Goal: Information Seeking & Learning: Learn about a topic

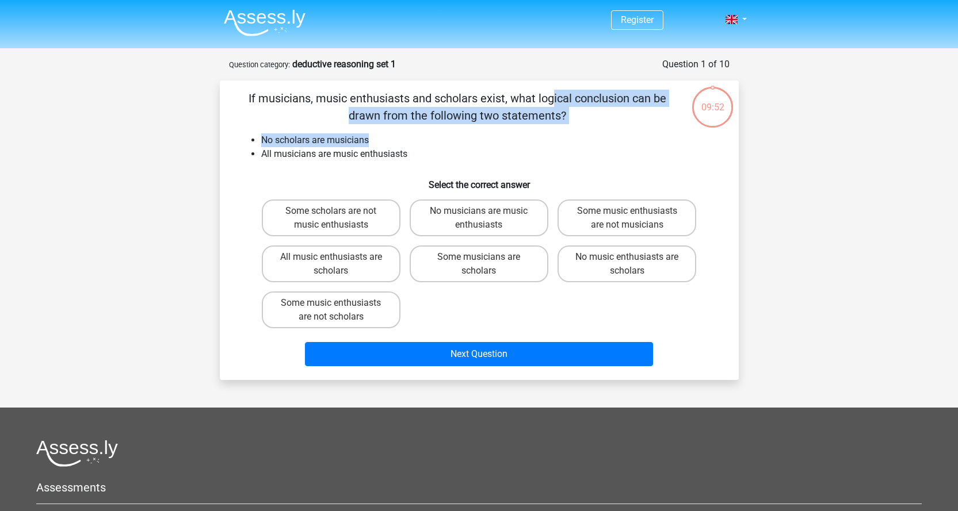
drag, startPoint x: 316, startPoint y: 97, endPoint x: 651, endPoint y: 141, distance: 338.2
click at [651, 141] on div "If musicians, music enthusiasts and scholars exist, what logical conclusion can…" at bounding box center [479, 230] width 510 height 281
click at [651, 141] on li "No scholars are musicians" at bounding box center [490, 140] width 459 height 14
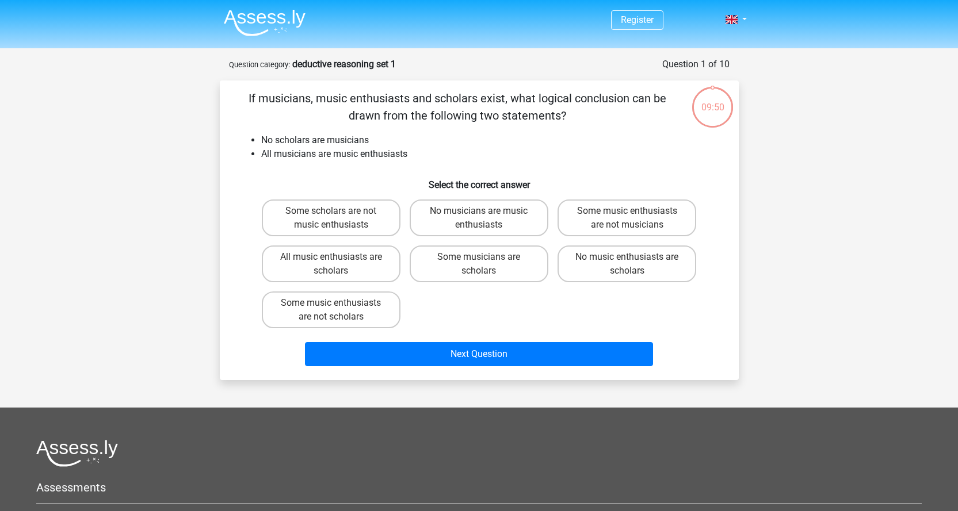
click at [518, 159] on li "All musicians are music enthusiasts" at bounding box center [490, 154] width 459 height 14
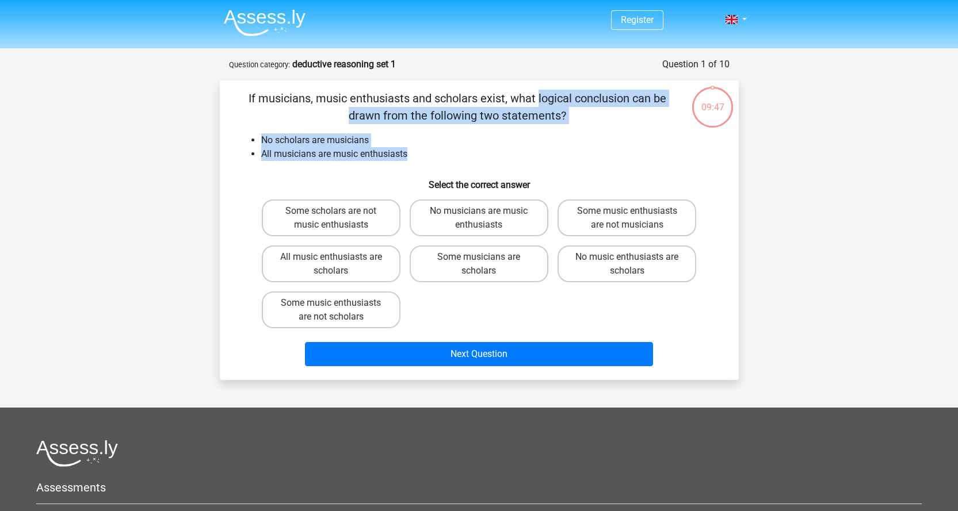
drag, startPoint x: 475, startPoint y: 157, endPoint x: 301, endPoint y: 93, distance: 184.7
click at [301, 93] on div "If musicians, music enthusiasts and scholars exist, what logical conclusion can…" at bounding box center [479, 230] width 510 height 281
click at [301, 93] on p "If musicians, music enthusiasts and scholars exist, what logical conclusion can…" at bounding box center [457, 107] width 439 height 35
drag, startPoint x: 297, startPoint y: 93, endPoint x: 441, endPoint y: 145, distance: 152.3
click at [441, 145] on div "If musicians, music enthusiasts and scholars exist, what logical conclusion can…" at bounding box center [479, 230] width 510 height 281
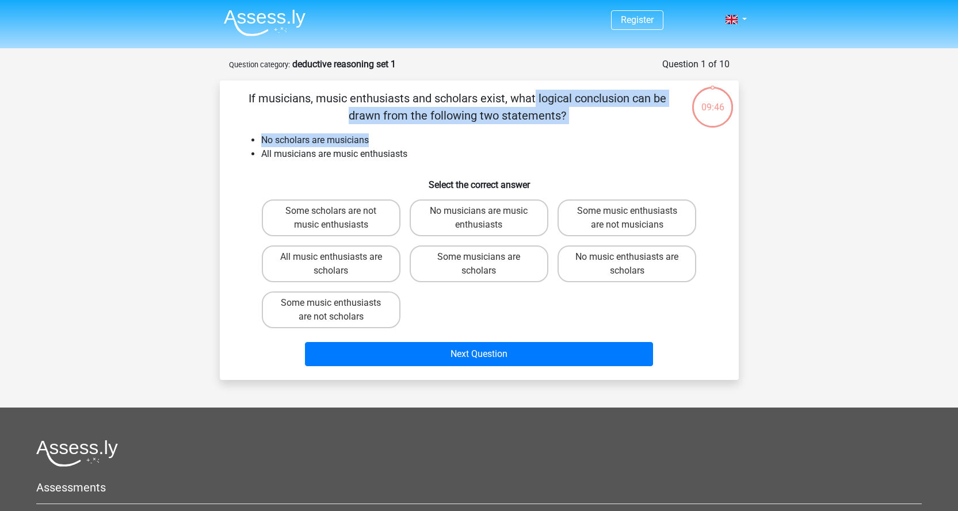
click at [441, 145] on li "No scholars are musicians" at bounding box center [490, 140] width 459 height 14
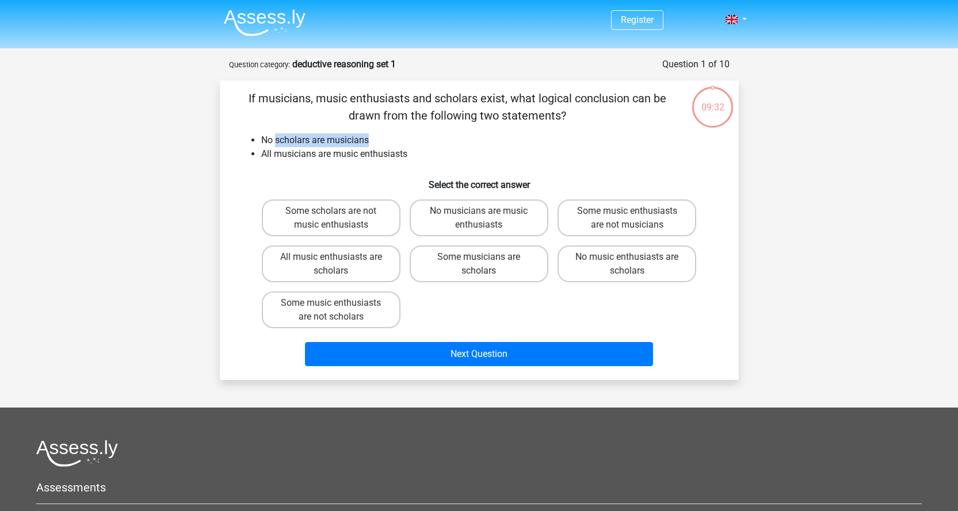
drag, startPoint x: 277, startPoint y: 137, endPoint x: 398, endPoint y: 146, distance: 121.6
click at [398, 146] on li "No scholars are musicians" at bounding box center [490, 140] width 459 height 14
click at [337, 213] on input "Some scholars are not music enthusiasts" at bounding box center [334, 214] width 7 height 7
radio input "true"
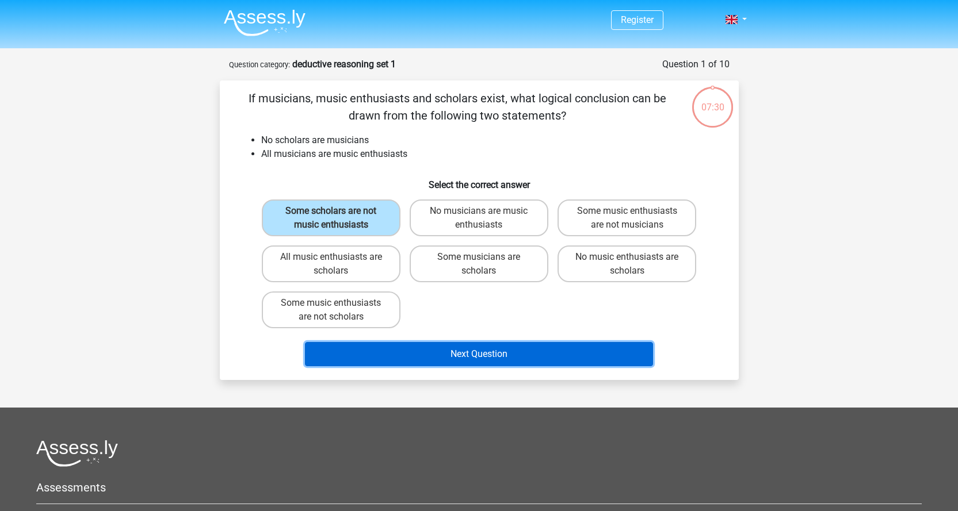
click at [478, 351] on button "Next Question" at bounding box center [479, 354] width 348 height 24
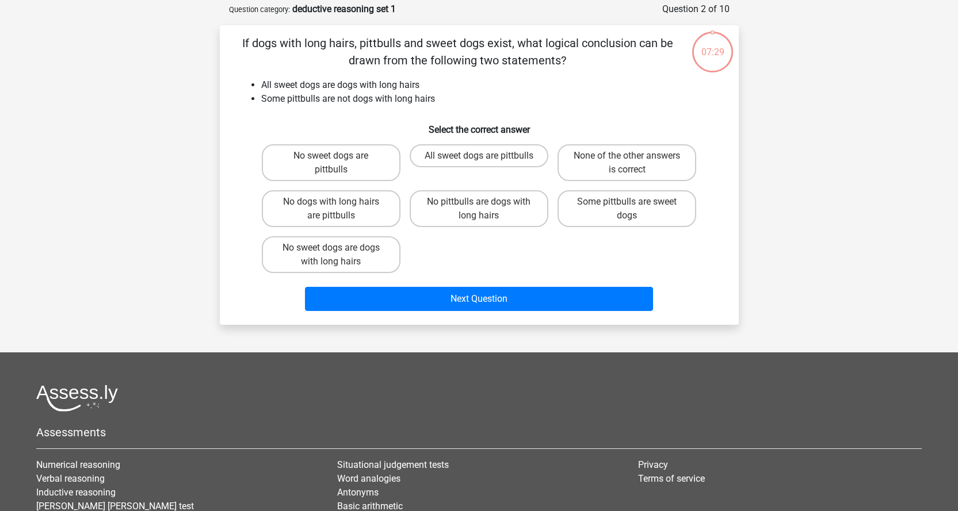
scroll to position [58, 0]
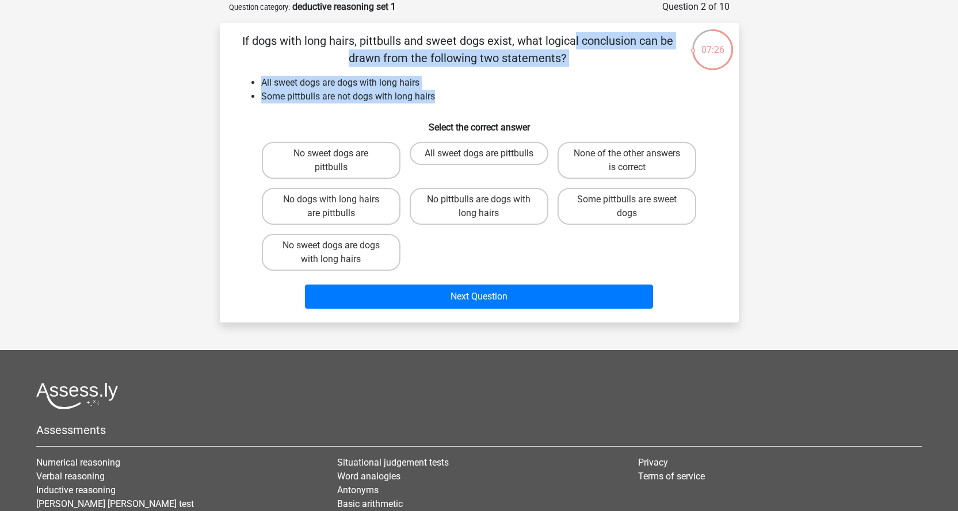
drag, startPoint x: 350, startPoint y: 43, endPoint x: 540, endPoint y: 93, distance: 196.8
click at [540, 93] on div "If dogs with long hairs, pittbulls and sweet dogs exist, what logical conclusio…" at bounding box center [479, 172] width 510 height 281
click at [540, 93] on li "Some pittbulls are not dogs with long hairs" at bounding box center [490, 97] width 459 height 14
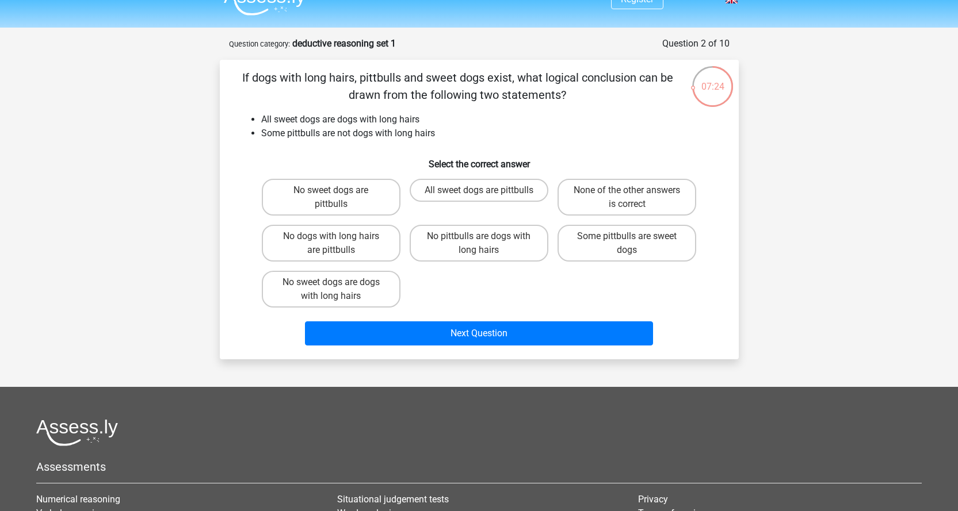
scroll to position [0, 0]
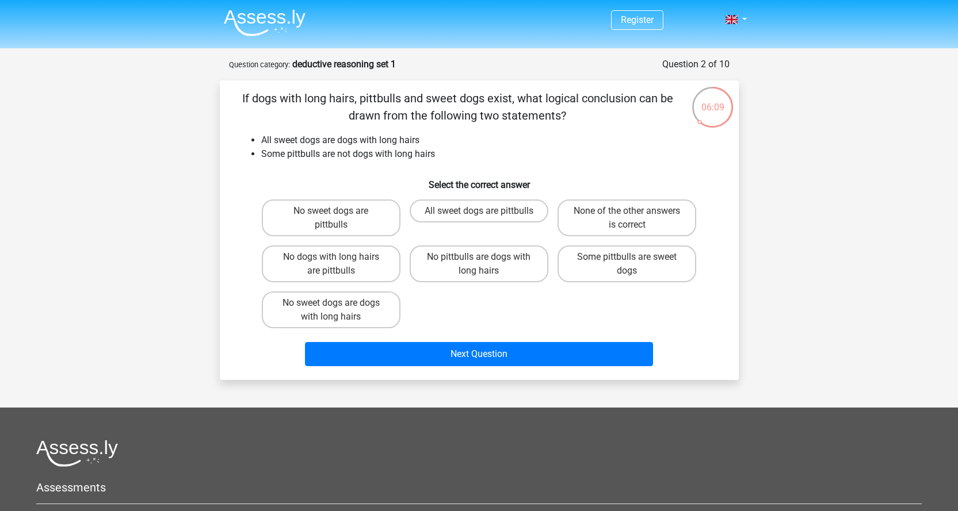
click at [636, 196] on div "None of the other answers is correct" at bounding box center [627, 218] width 148 height 46
click at [646, 227] on label "None of the other answers is correct" at bounding box center [626, 218] width 139 height 37
click at [634, 219] on input "None of the other answers is correct" at bounding box center [630, 214] width 7 height 7
radio input "true"
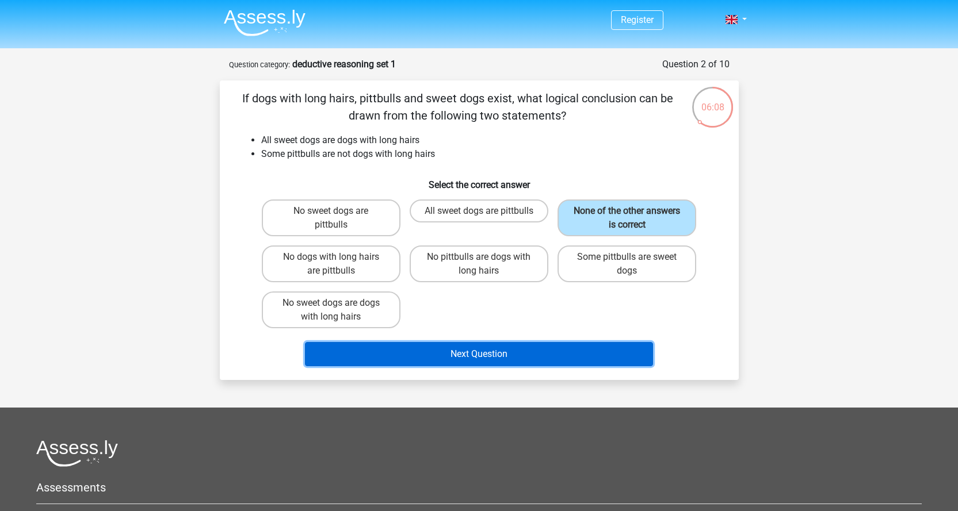
click at [531, 351] on button "Next Question" at bounding box center [479, 354] width 348 height 24
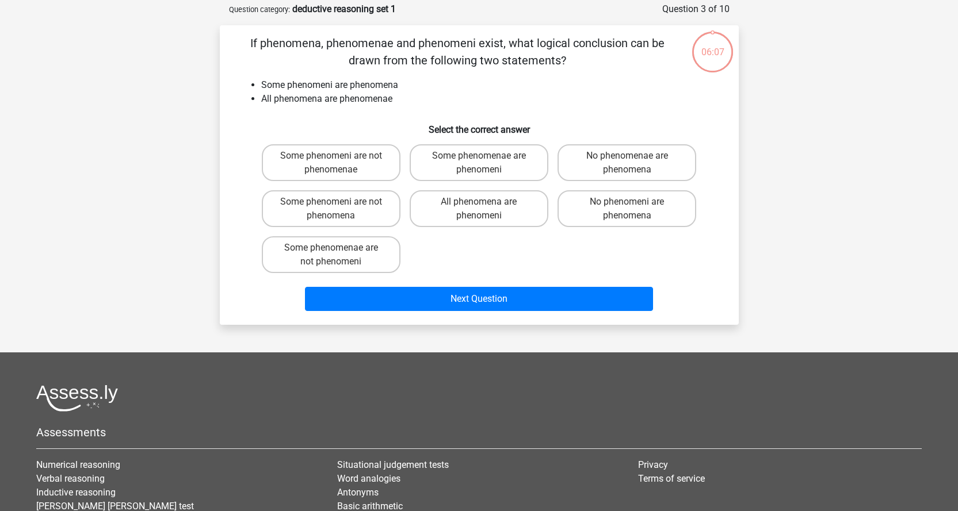
scroll to position [58, 0]
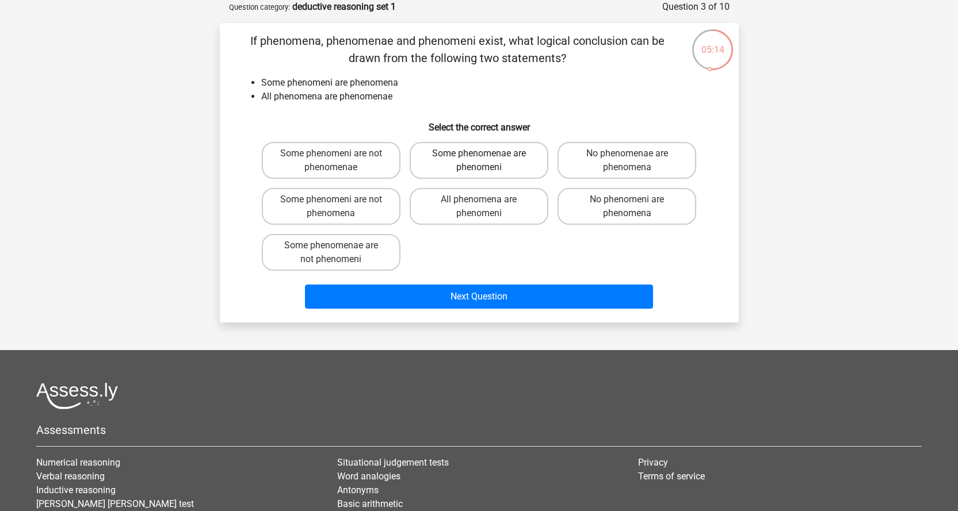
click at [519, 163] on label "Some phenomenae are phenomeni" at bounding box center [479, 160] width 139 height 37
click at [486, 161] on input "Some phenomenae are phenomeni" at bounding box center [482, 157] width 7 height 7
radio input "true"
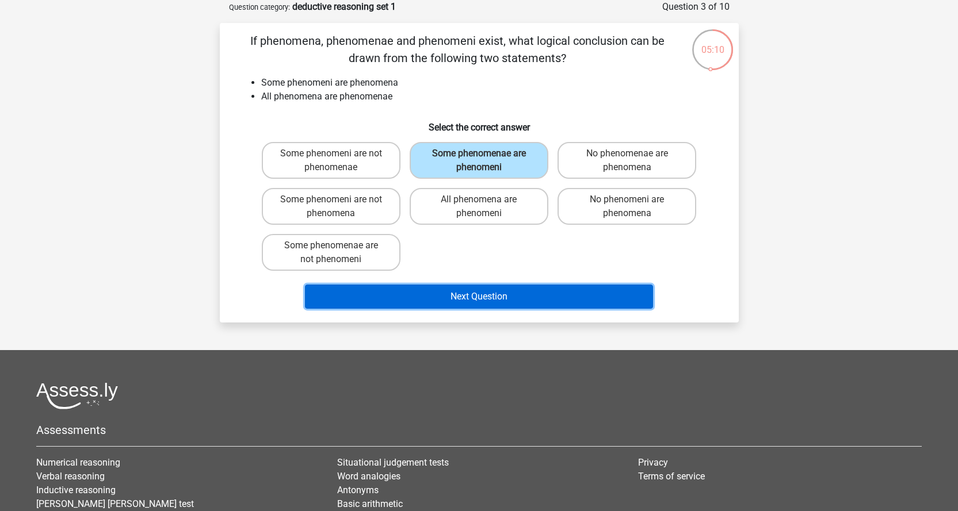
click at [514, 295] on button "Next Question" at bounding box center [479, 297] width 348 height 24
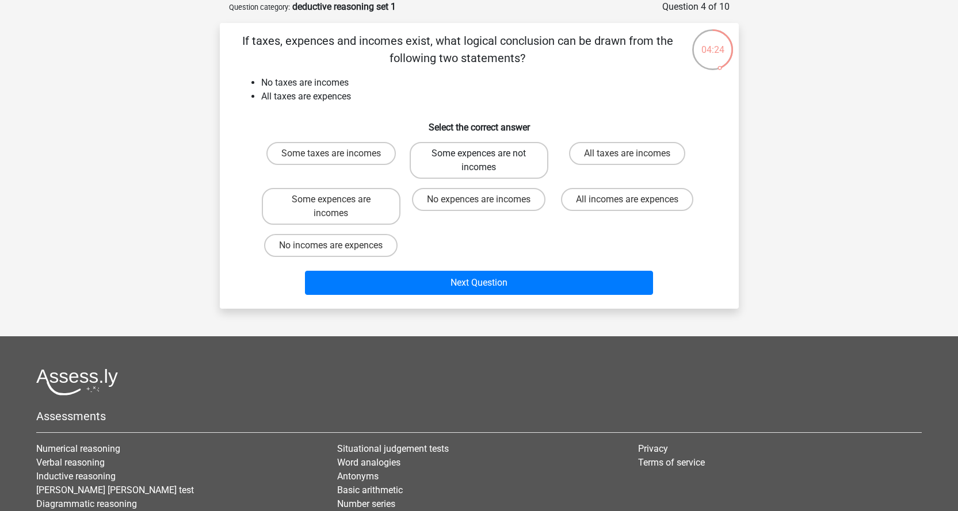
click at [519, 164] on label "Some expences are not incomes" at bounding box center [479, 160] width 139 height 37
click at [486, 161] on input "Some expences are not incomes" at bounding box center [482, 157] width 7 height 7
radio input "true"
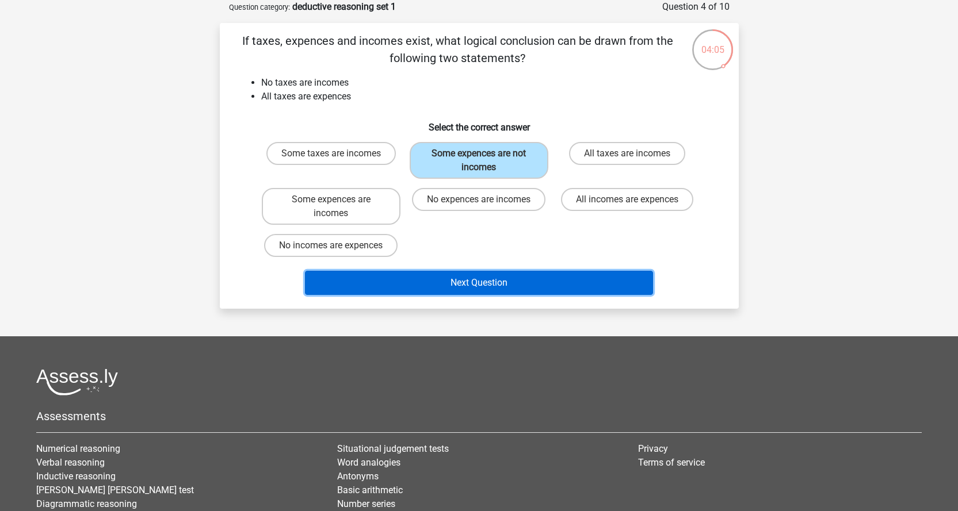
click at [501, 288] on button "Next Question" at bounding box center [479, 283] width 348 height 24
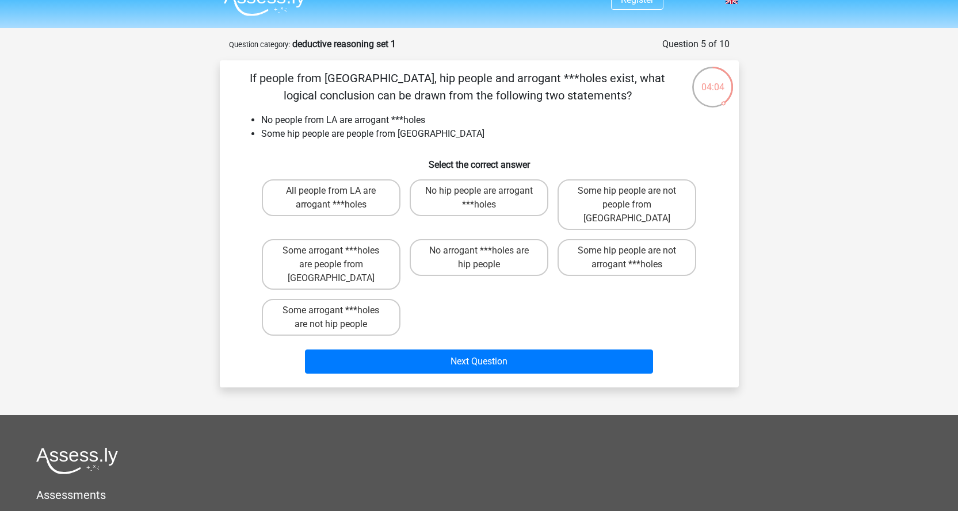
scroll to position [0, 0]
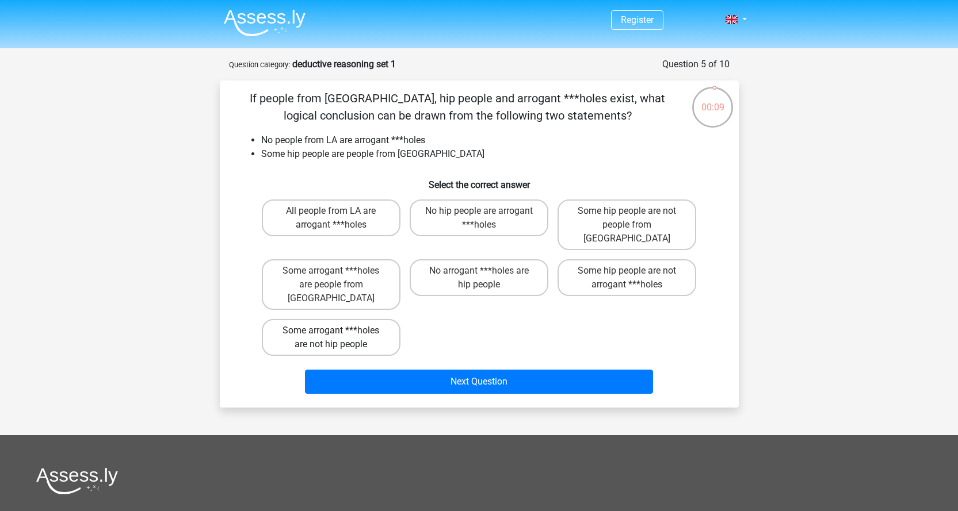
click at [373, 319] on label "Some arrogant ***holes are not hip people" at bounding box center [331, 337] width 139 height 37
click at [338, 331] on input "Some arrogant ***holes are not hip people" at bounding box center [334, 334] width 7 height 7
radio input "true"
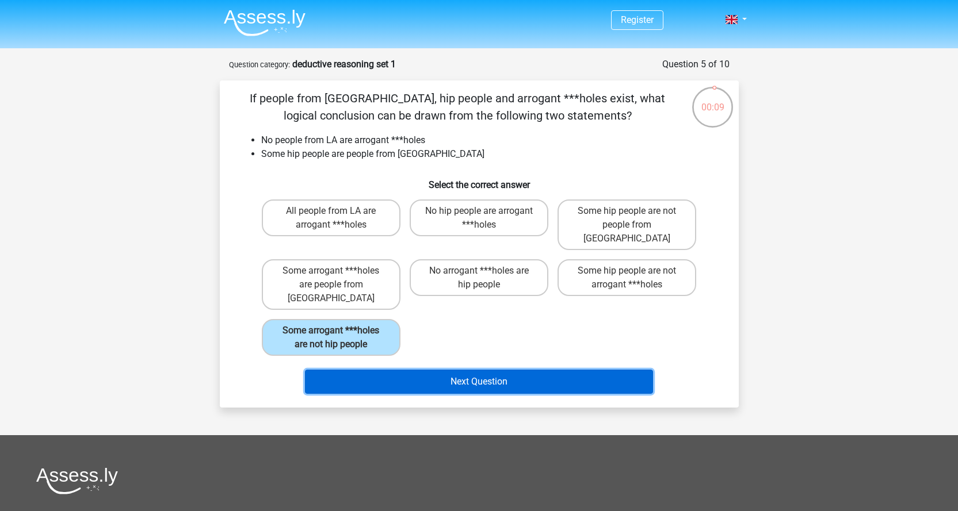
click at [507, 370] on button "Next Question" at bounding box center [479, 382] width 348 height 24
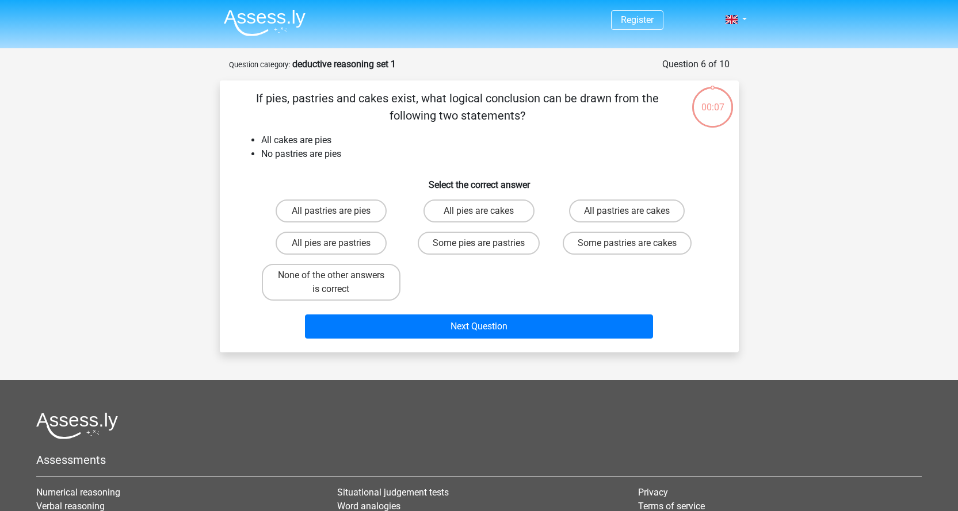
scroll to position [58, 0]
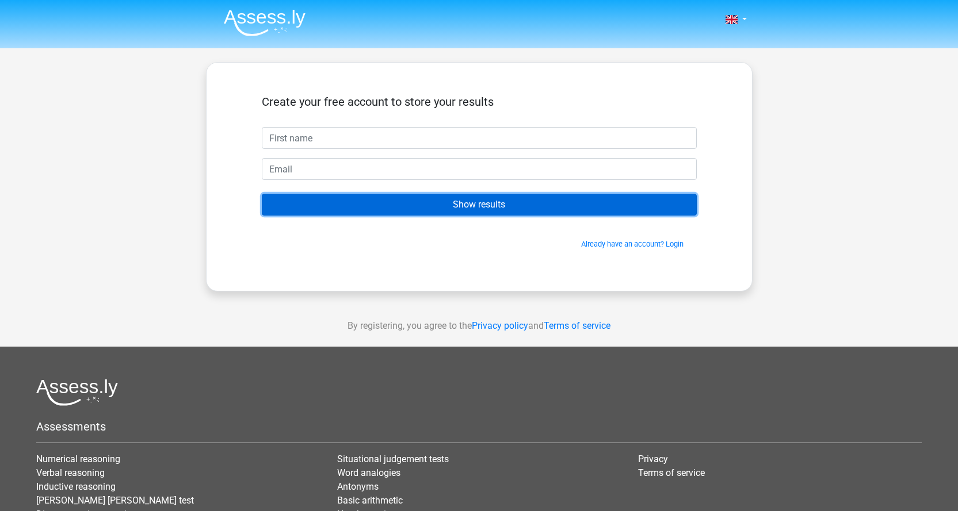
click at [494, 212] on input "Show results" at bounding box center [479, 205] width 435 height 22
click at [498, 213] on input "Show results" at bounding box center [479, 205] width 435 height 22
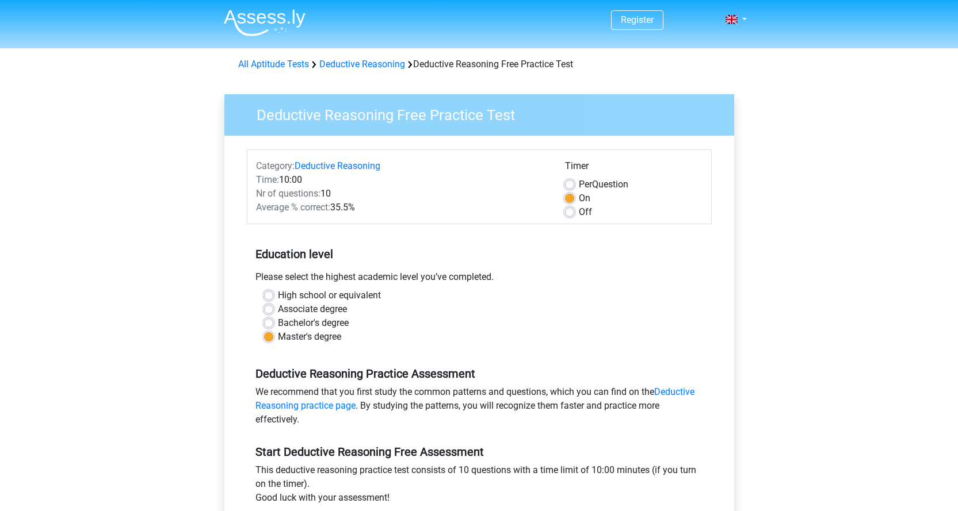
scroll to position [230, 0]
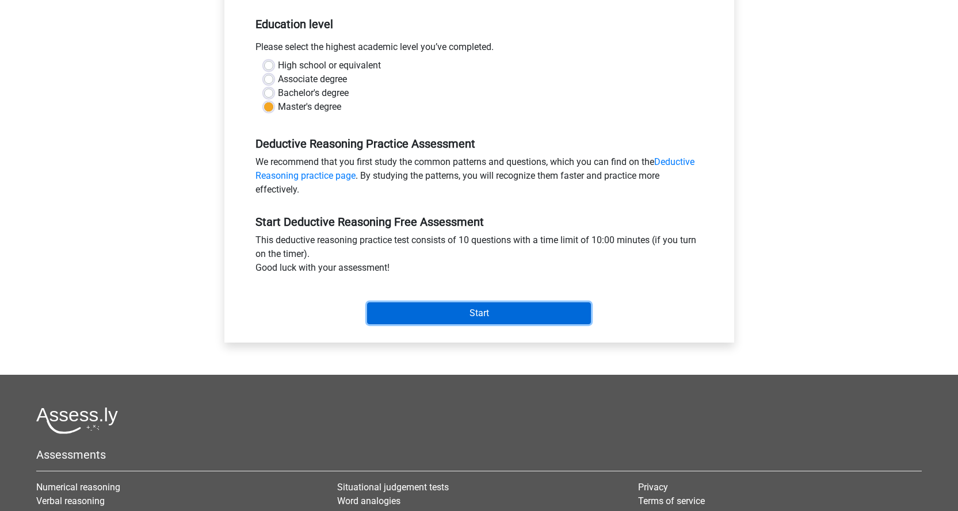
click at [514, 311] on input "Start" at bounding box center [479, 314] width 224 height 22
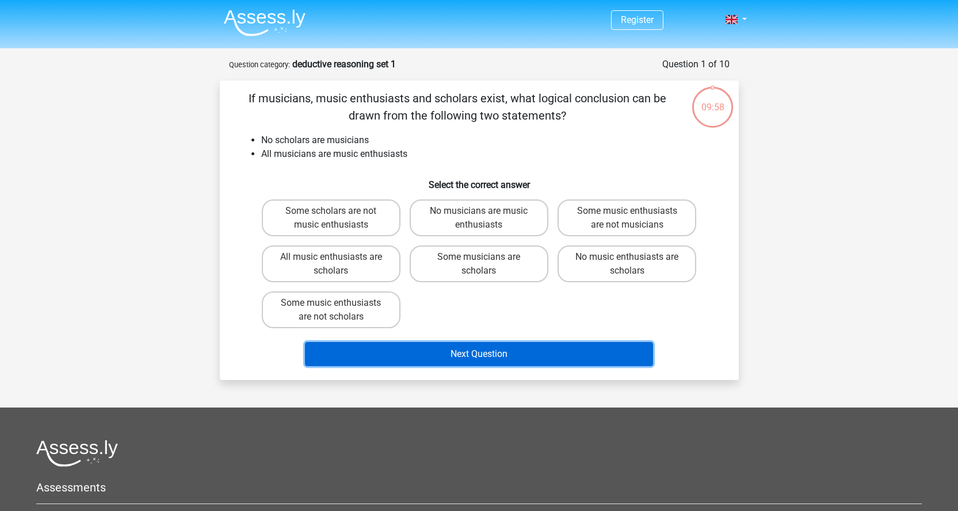
click at [493, 353] on button "Next Question" at bounding box center [479, 354] width 348 height 24
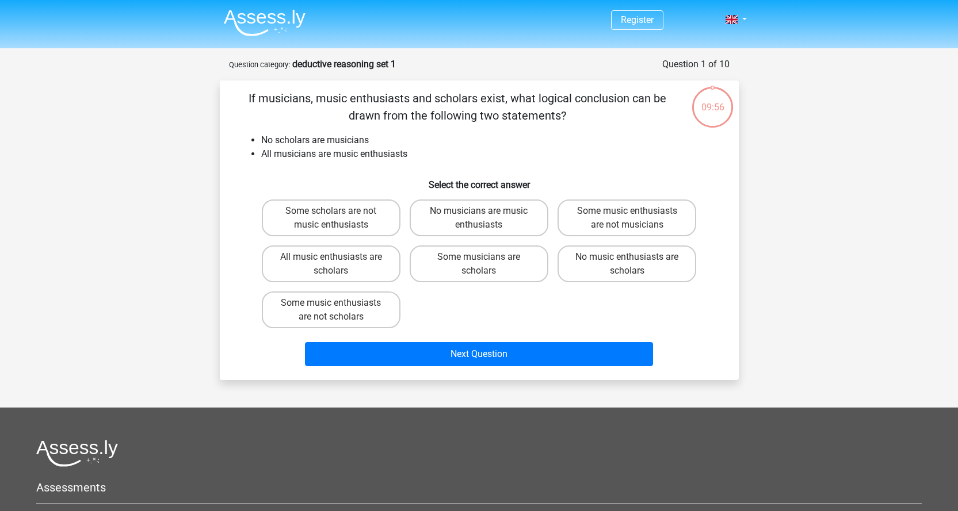
click at [484, 158] on li "All musicians are music enthusiasts" at bounding box center [490, 154] width 459 height 14
click at [383, 221] on label "Some scholars are not music enthusiasts" at bounding box center [331, 218] width 139 height 37
click at [338, 219] on input "Some scholars are not music enthusiasts" at bounding box center [334, 214] width 7 height 7
radio input "true"
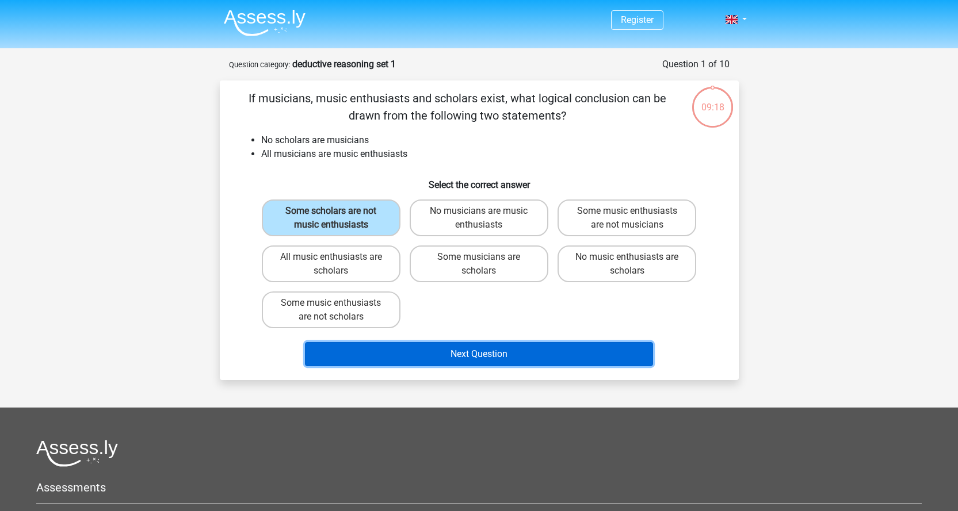
click at [487, 352] on button "Next Question" at bounding box center [479, 354] width 348 height 24
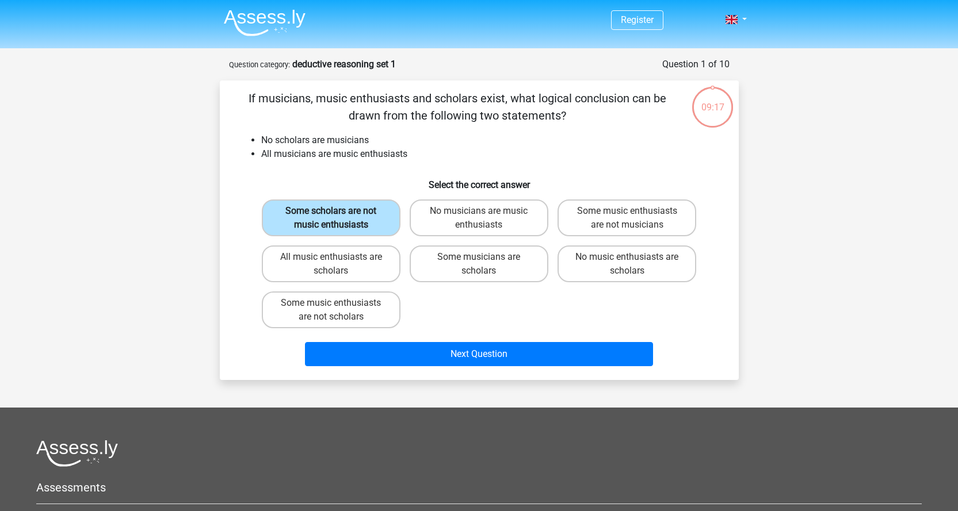
click at [382, 213] on label "Some scholars are not music enthusiasts" at bounding box center [331, 218] width 139 height 37
click at [338, 213] on input "Some scholars are not music enthusiasts" at bounding box center [334, 214] width 7 height 7
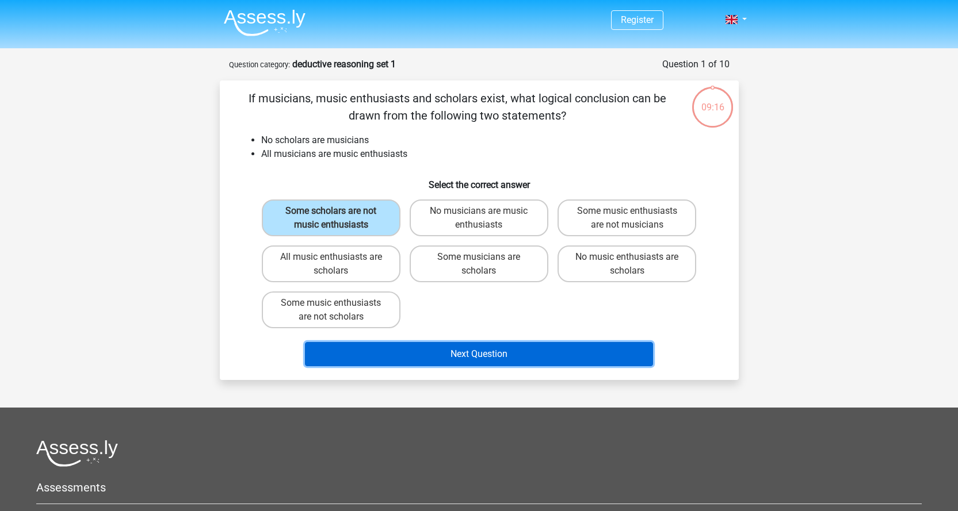
click at [482, 350] on button "Next Question" at bounding box center [479, 354] width 348 height 24
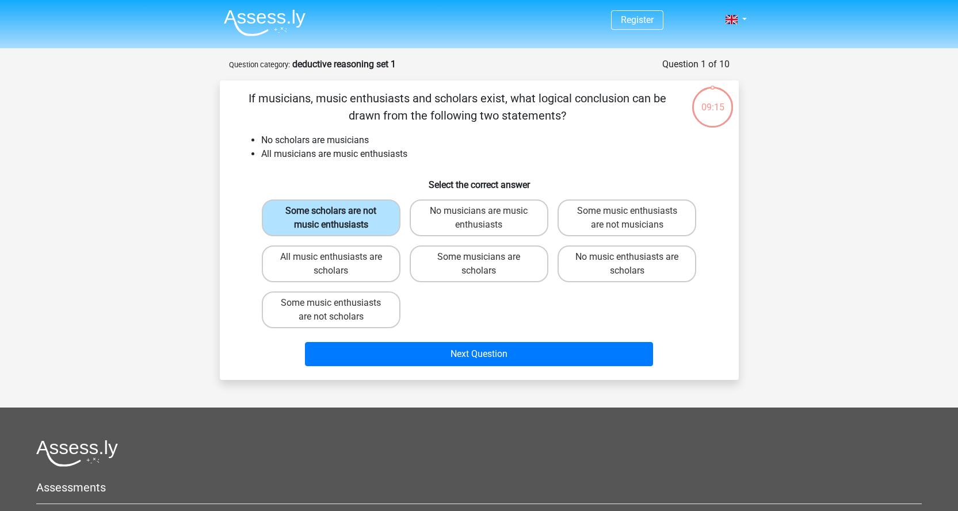
click at [373, 211] on label "Some scholars are not music enthusiasts" at bounding box center [331, 218] width 139 height 37
click at [338, 211] on input "Some scholars are not music enthusiasts" at bounding box center [334, 214] width 7 height 7
click at [459, 215] on label "No musicians are music enthusiasts" at bounding box center [479, 218] width 139 height 37
click at [479, 215] on input "No musicians are music enthusiasts" at bounding box center [482, 214] width 7 height 7
radio input "true"
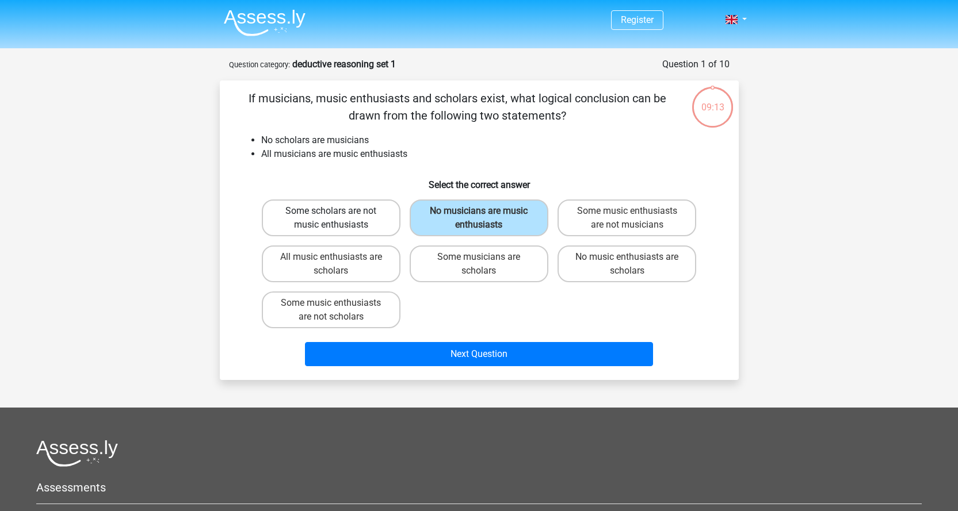
click at [345, 219] on label "Some scholars are not music enthusiasts" at bounding box center [331, 218] width 139 height 37
click at [338, 219] on input "Some scholars are not music enthusiasts" at bounding box center [334, 214] width 7 height 7
radio input "true"
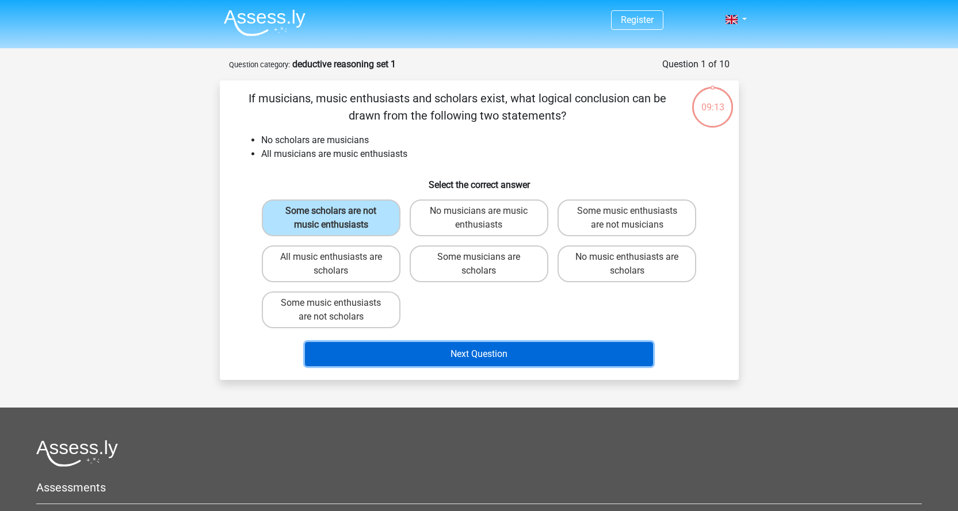
click at [521, 359] on button "Next Question" at bounding box center [479, 354] width 348 height 24
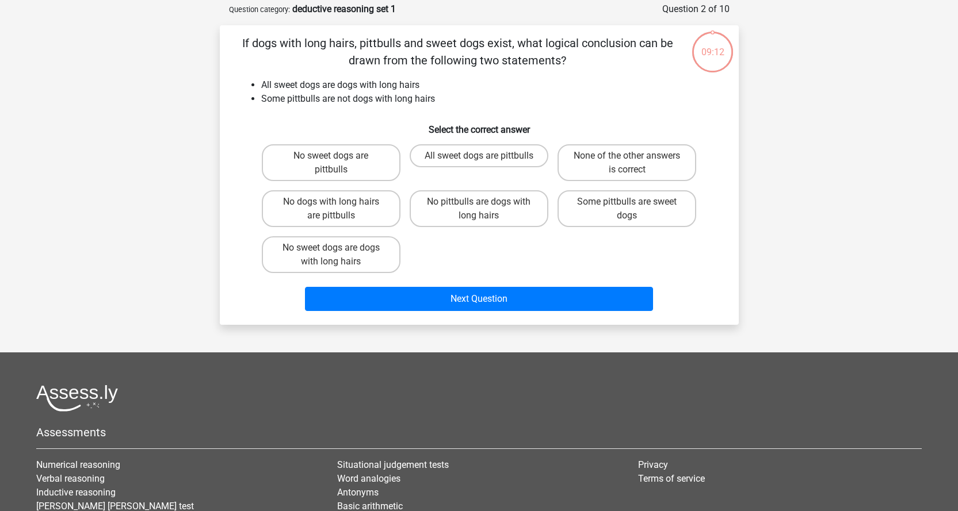
scroll to position [58, 0]
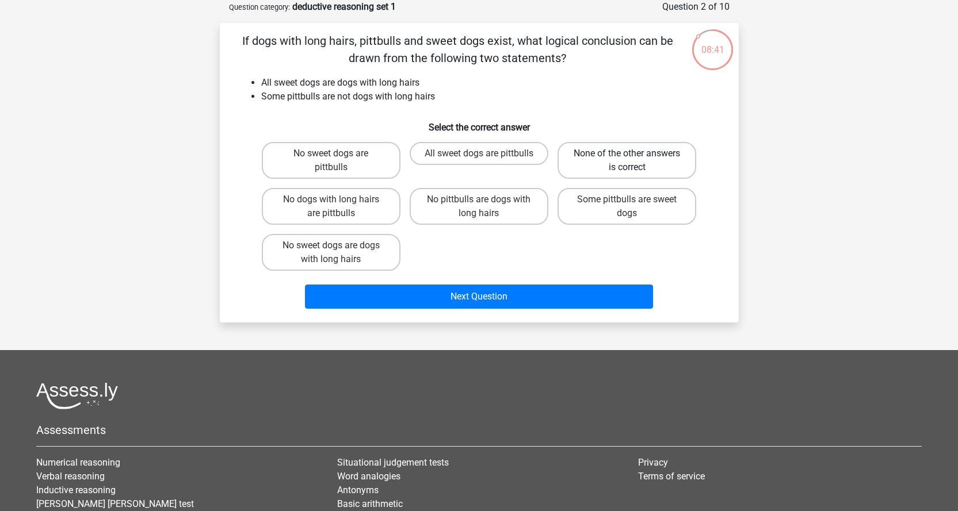
click at [623, 164] on label "None of the other answers is correct" at bounding box center [626, 160] width 139 height 37
click at [627, 161] on input "None of the other answers is correct" at bounding box center [630, 157] width 7 height 7
radio input "true"
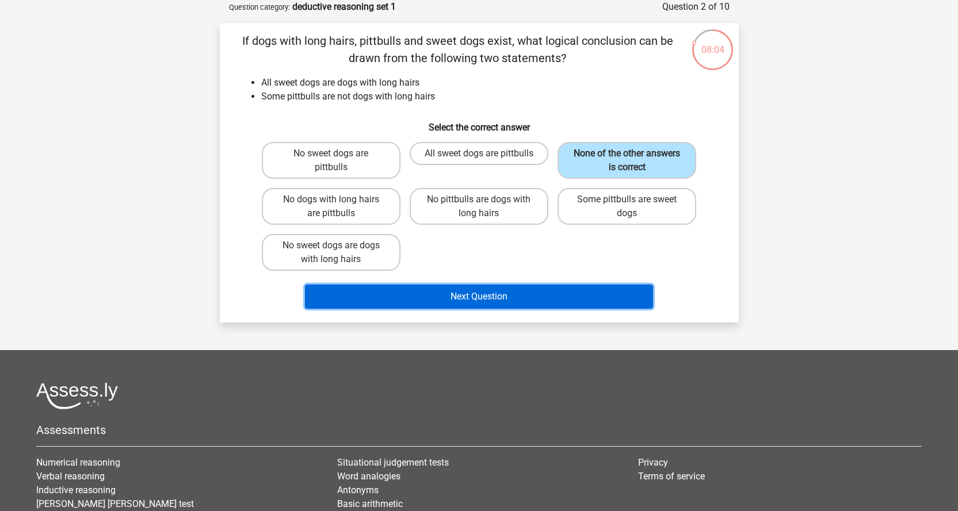
click at [518, 297] on button "Next Question" at bounding box center [479, 297] width 348 height 24
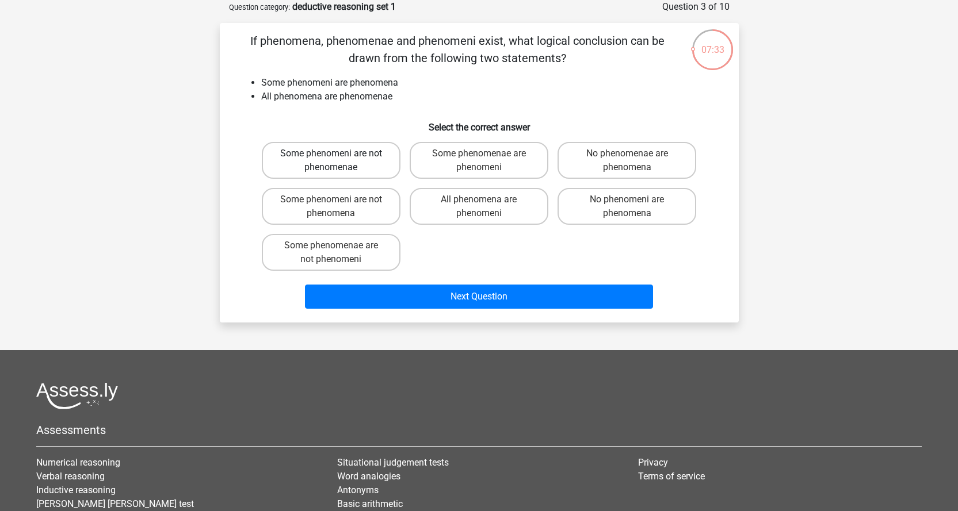
click at [377, 167] on label "Some phenomeni are not phenomenae" at bounding box center [331, 160] width 139 height 37
click at [338, 161] on input "Some phenomeni are not phenomenae" at bounding box center [334, 157] width 7 height 7
radio input "true"
click at [377, 167] on label "Some phenomeni are not phenomenae" at bounding box center [331, 160] width 139 height 37
click at [338, 161] on input "Some phenomeni are not phenomenae" at bounding box center [334, 157] width 7 height 7
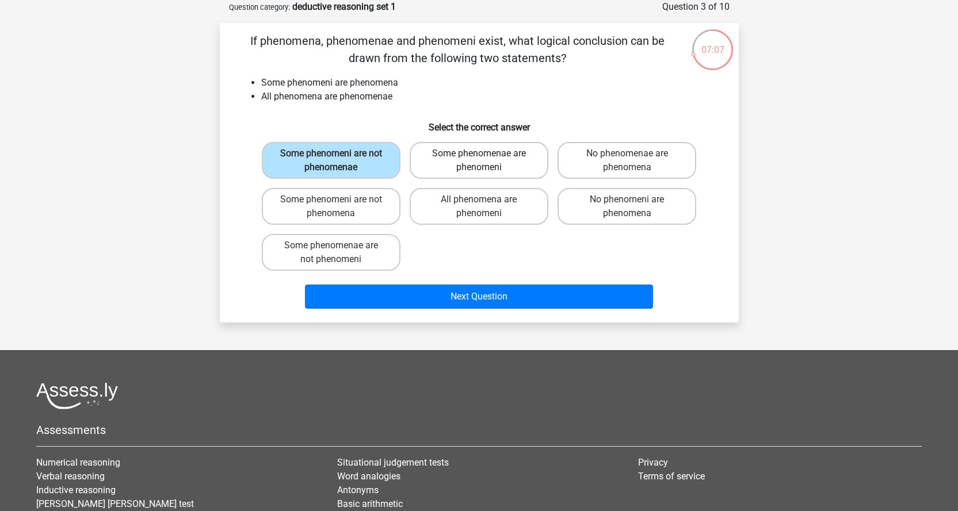
click at [517, 164] on label "Some phenomenae are phenomeni" at bounding box center [479, 160] width 139 height 37
click at [486, 161] on input "Some phenomenae are phenomeni" at bounding box center [482, 157] width 7 height 7
radio input "true"
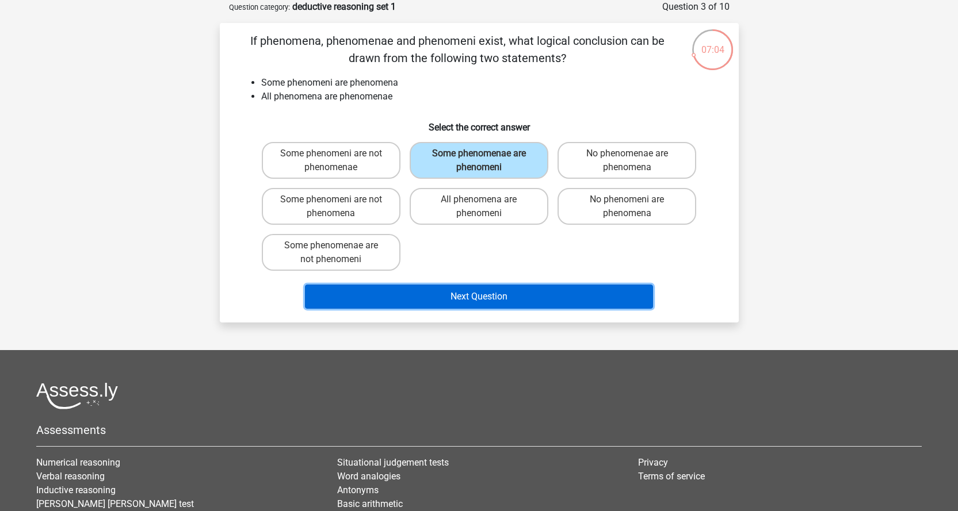
click at [500, 296] on button "Next Question" at bounding box center [479, 297] width 348 height 24
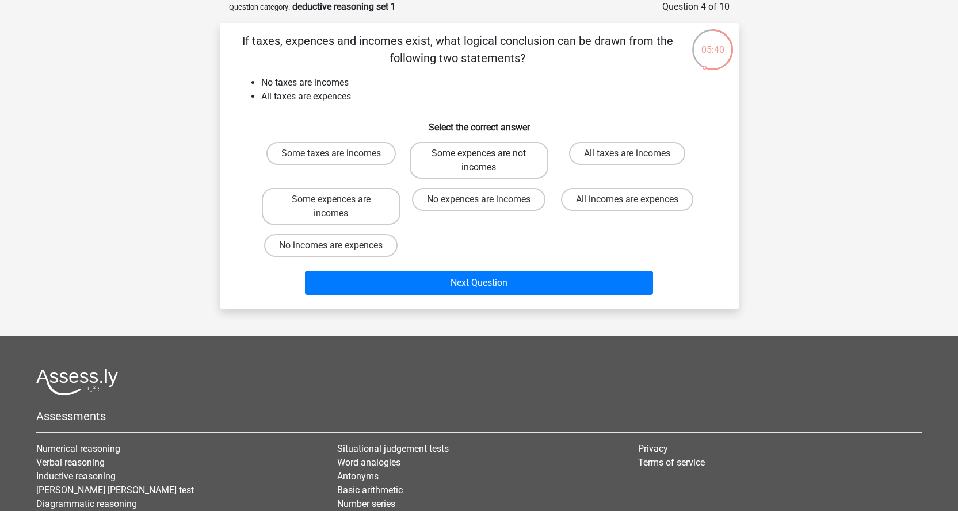
click at [504, 162] on label "Some expences are not incomes" at bounding box center [479, 160] width 139 height 37
click at [486, 161] on input "Some expences are not incomes" at bounding box center [482, 157] width 7 height 7
radio input "true"
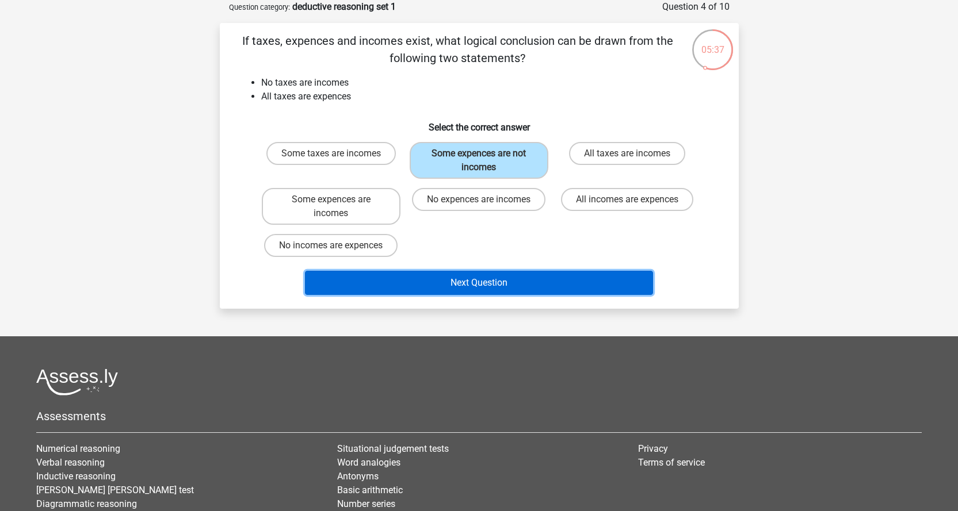
click at [493, 282] on button "Next Question" at bounding box center [479, 283] width 348 height 24
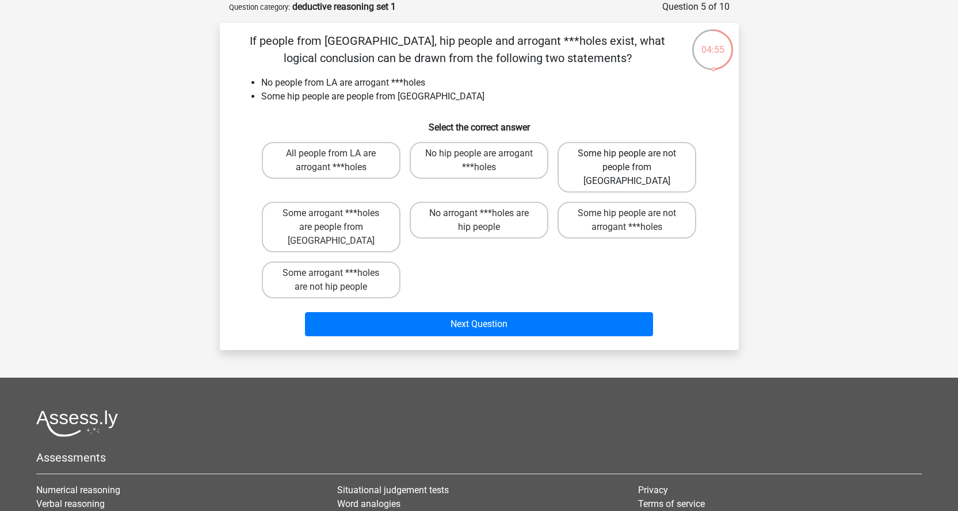
click at [668, 166] on label "Some hip people are not people from [GEOGRAPHIC_DATA]" at bounding box center [626, 167] width 139 height 51
click at [634, 161] on input "Some hip people are not people from [GEOGRAPHIC_DATA]" at bounding box center [630, 157] width 7 height 7
radio input "true"
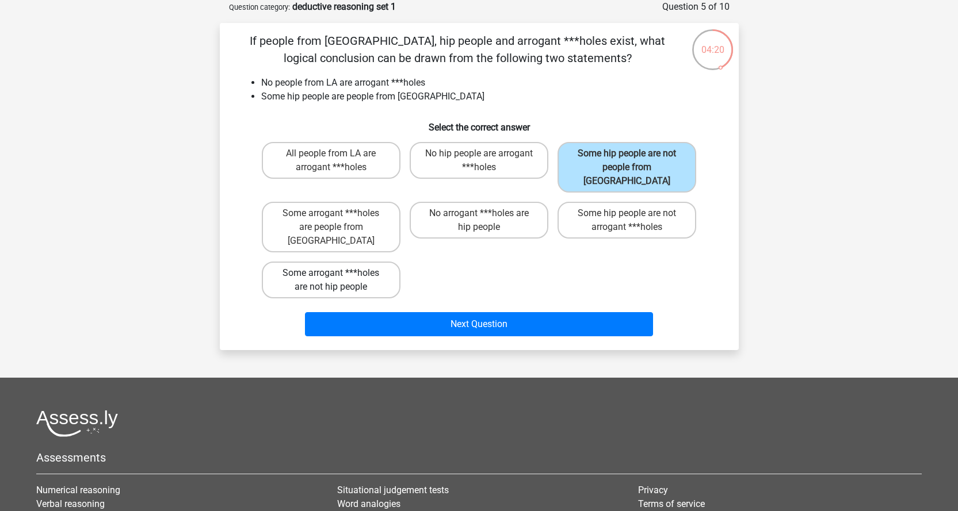
click at [396, 262] on label "Some arrogant ***holes are not hip people" at bounding box center [331, 280] width 139 height 37
click at [338, 273] on input "Some arrogant ***holes are not hip people" at bounding box center [334, 276] width 7 height 7
radio input "true"
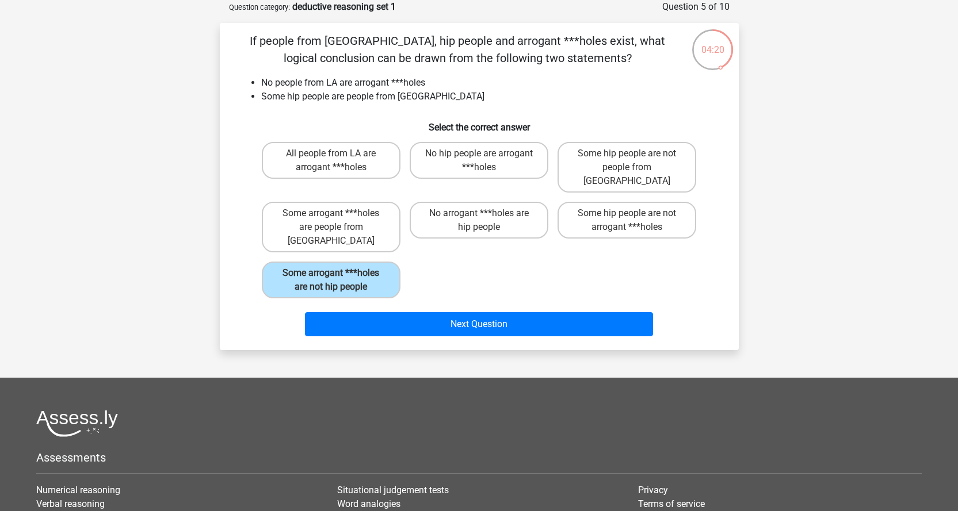
click at [505, 312] on div "Next Question" at bounding box center [479, 326] width 444 height 29
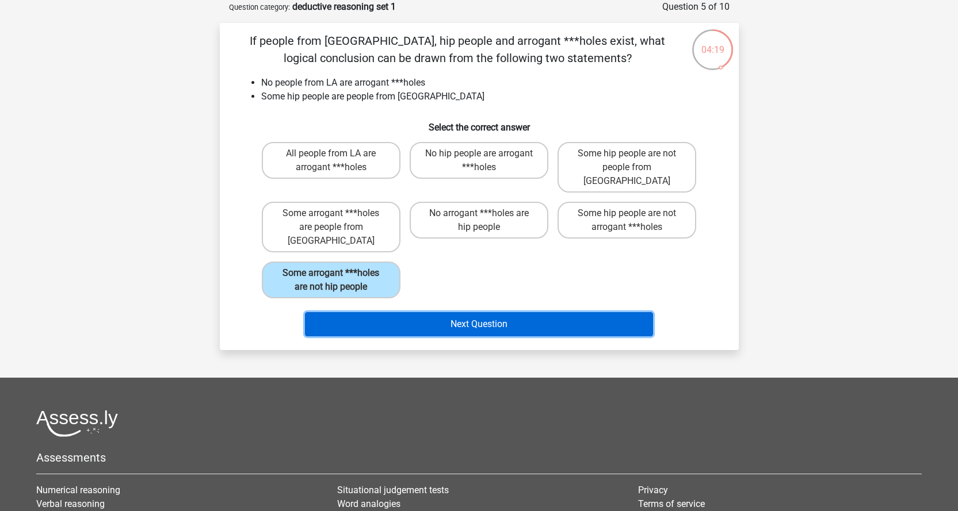
click at [506, 312] on button "Next Question" at bounding box center [479, 324] width 348 height 24
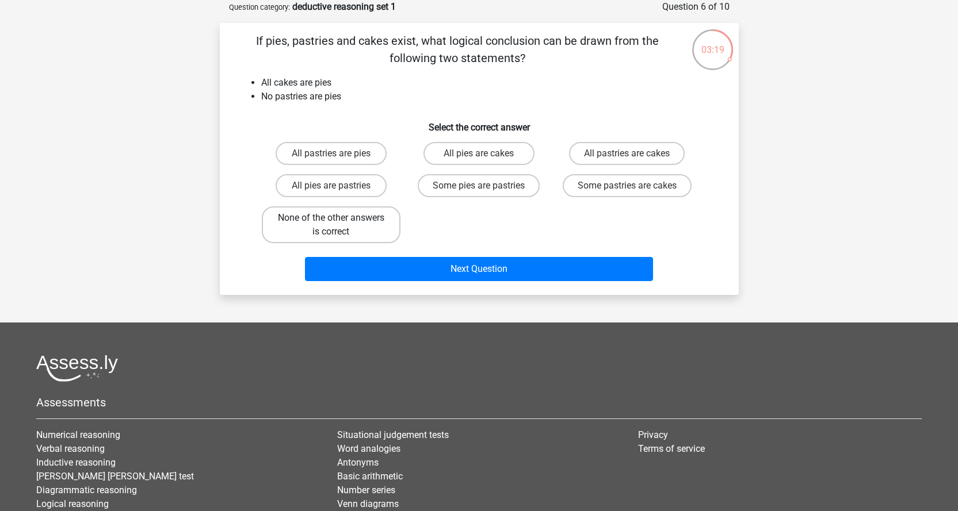
click at [366, 227] on label "None of the other answers is correct" at bounding box center [331, 224] width 139 height 37
click at [338, 225] on input "None of the other answers is correct" at bounding box center [334, 221] width 7 height 7
radio input "true"
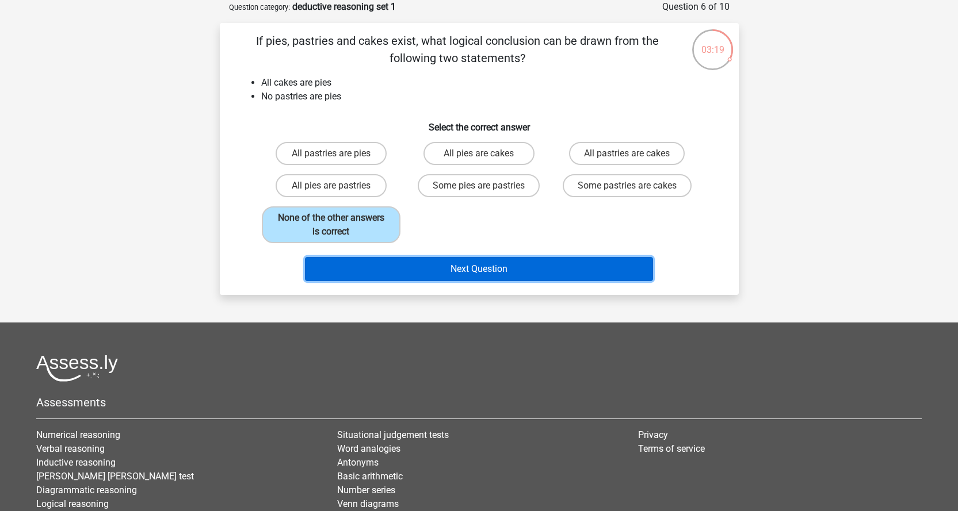
click at [453, 262] on button "Next Question" at bounding box center [479, 269] width 348 height 24
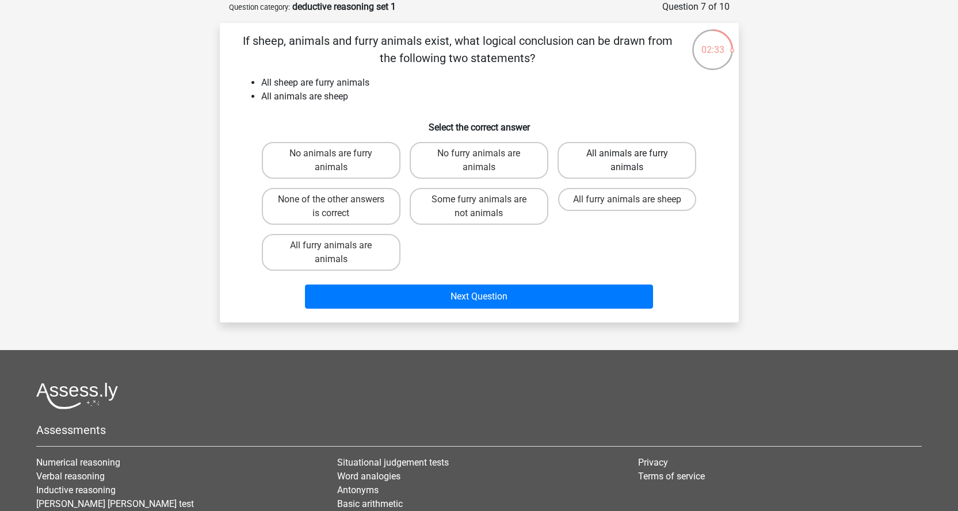
click at [657, 163] on label "All animals are furry animals" at bounding box center [626, 160] width 139 height 37
click at [634, 161] on input "All animals are furry animals" at bounding box center [630, 157] width 7 height 7
radio input "true"
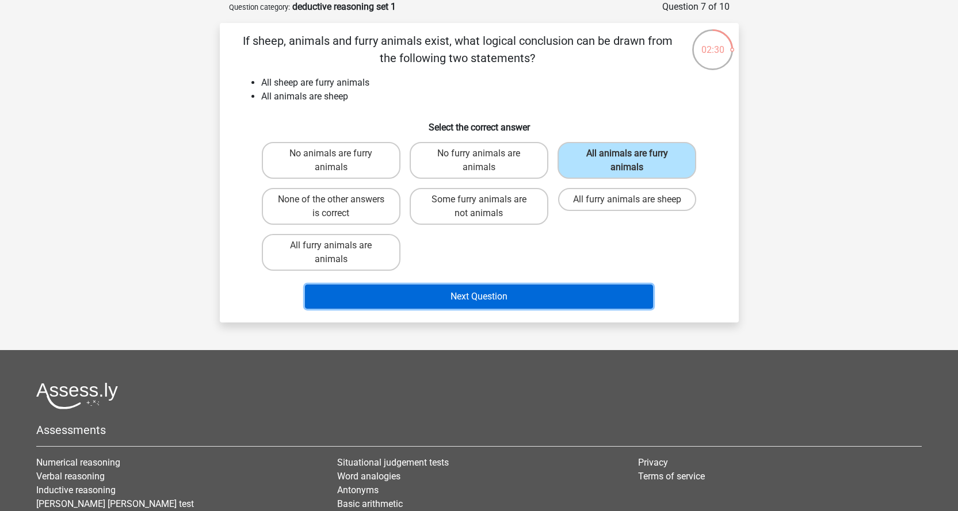
click at [477, 300] on button "Next Question" at bounding box center [479, 297] width 348 height 24
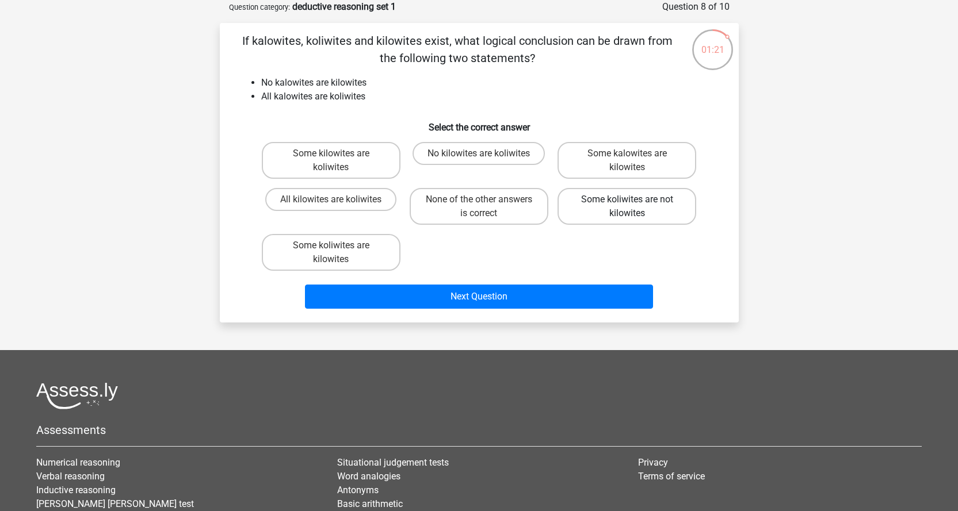
click at [664, 210] on label "Some koliwites are not kilowites" at bounding box center [626, 206] width 139 height 37
click at [634, 207] on input "Some koliwites are not kilowites" at bounding box center [630, 203] width 7 height 7
radio input "true"
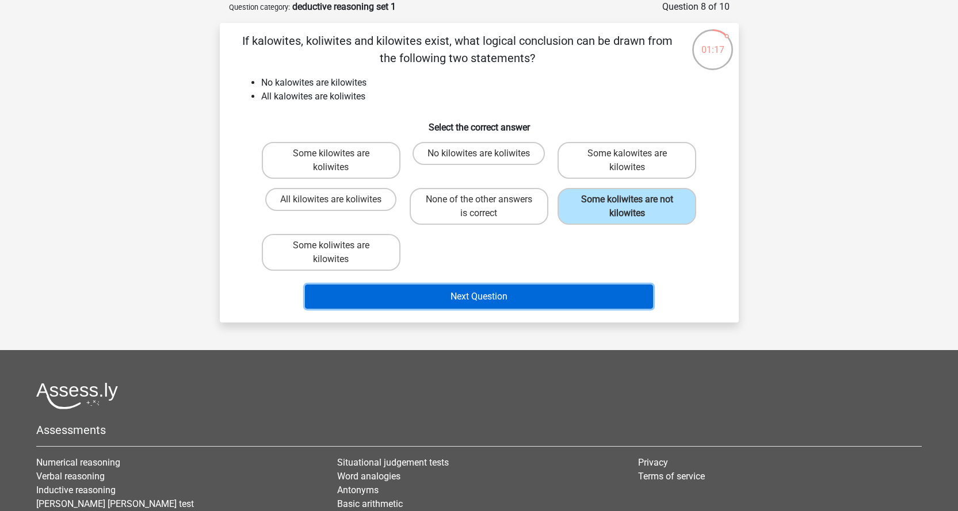
click at [481, 296] on button "Next Question" at bounding box center [479, 297] width 348 height 24
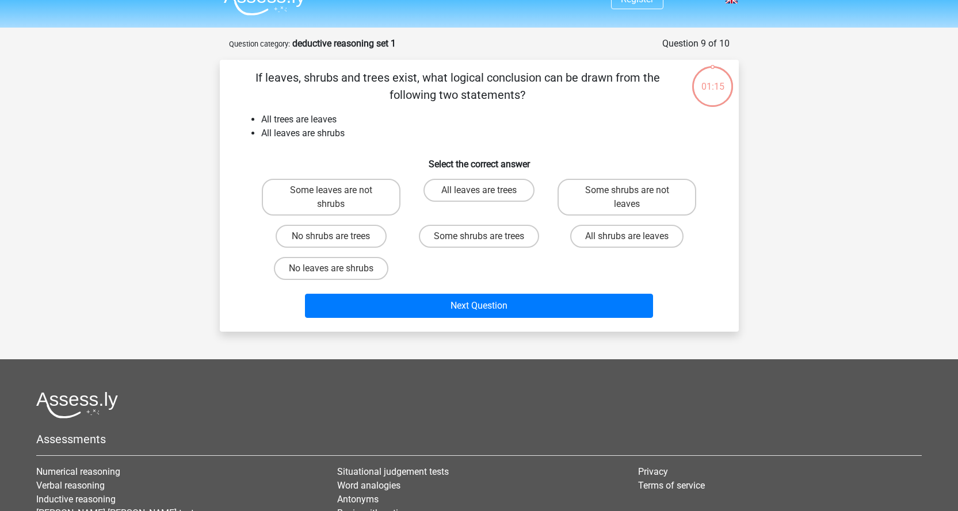
scroll to position [0, 0]
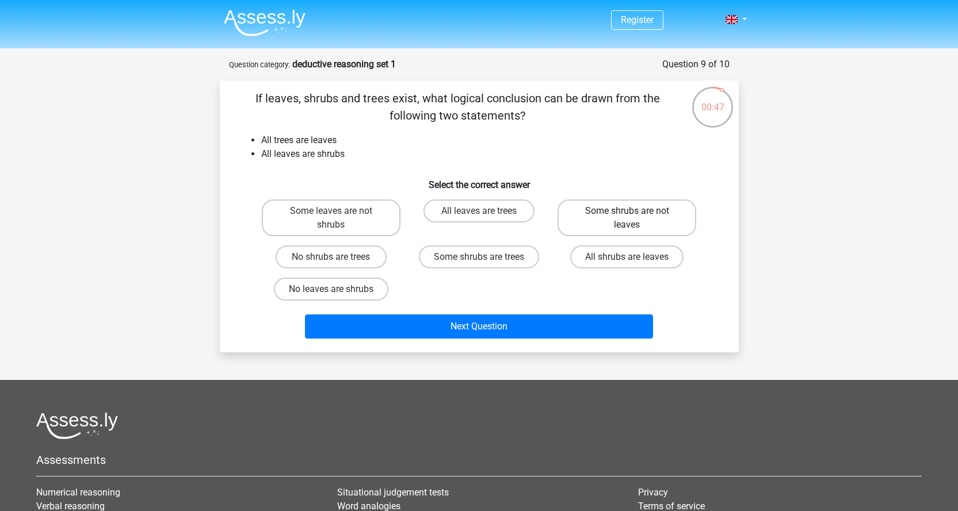
click at [662, 222] on label "Some shrubs are not leaves" at bounding box center [626, 218] width 139 height 37
click at [634, 219] on input "Some shrubs are not leaves" at bounding box center [630, 214] width 7 height 7
radio input "true"
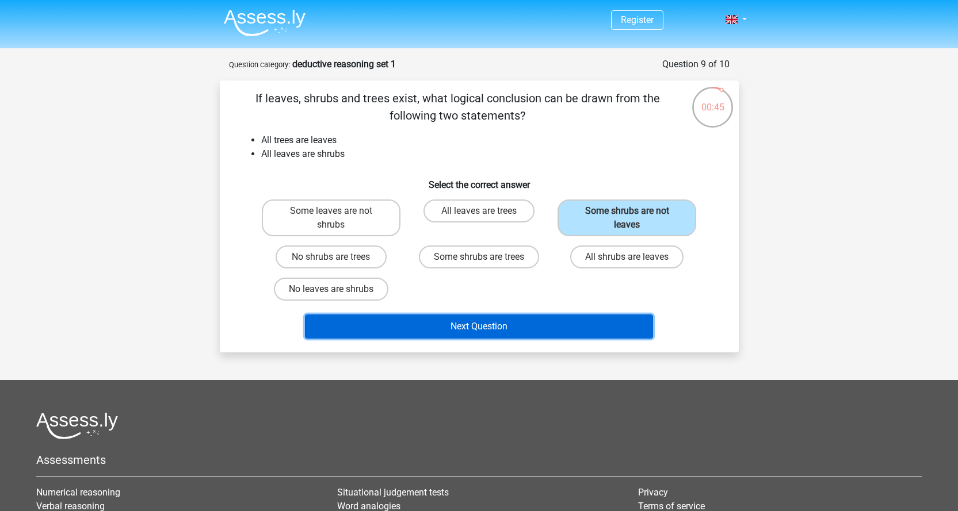
click at [483, 328] on button "Next Question" at bounding box center [479, 327] width 348 height 24
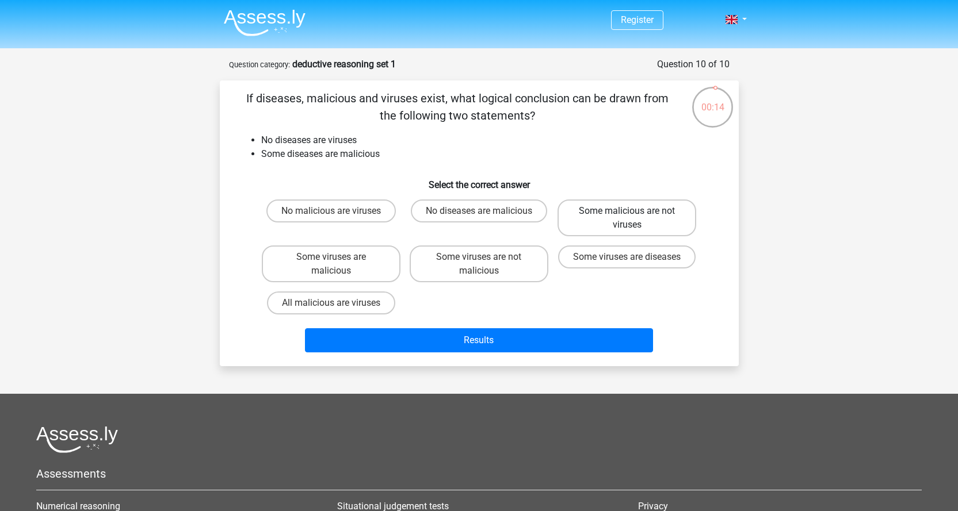
click at [648, 222] on label "Some malicious are not viruses" at bounding box center [626, 218] width 139 height 37
click at [634, 219] on input "Some malicious are not viruses" at bounding box center [630, 214] width 7 height 7
radio input "true"
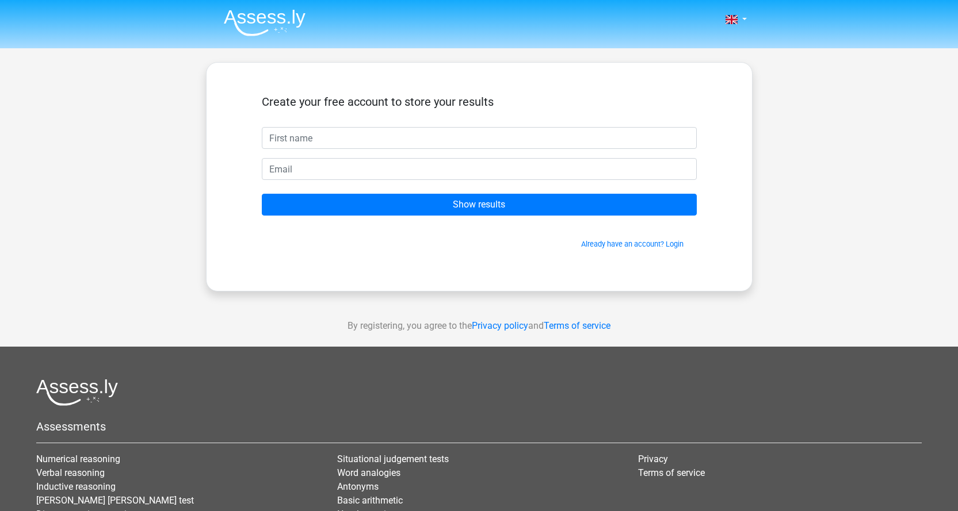
click at [453, 139] on input "text" at bounding box center [479, 138] width 435 height 22
type input "F"
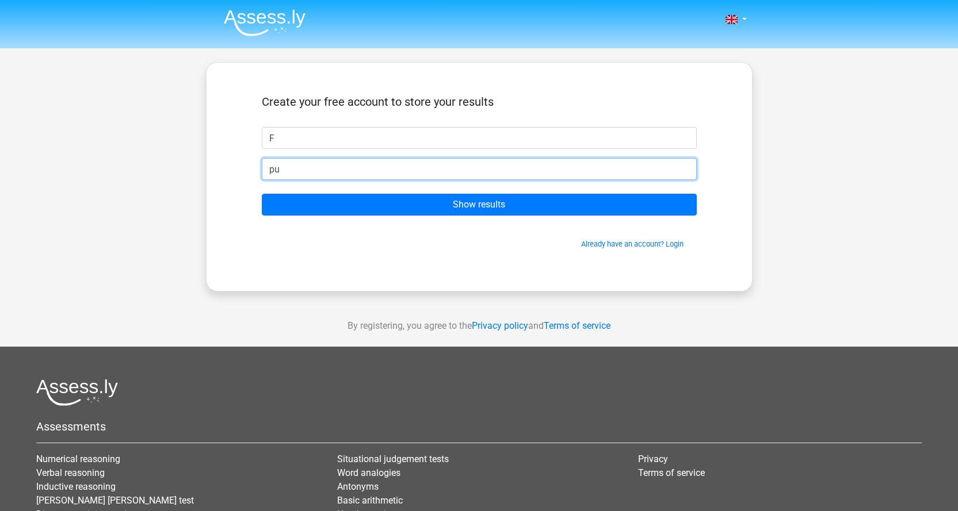
type input "p"
type input "f"
click at [331, 163] on input "[EMAIL_ADDRESS][DOMAIN_NAME]" at bounding box center [479, 169] width 435 height 22
click at [336, 173] on input "[EMAIL_ADDRESS][DOMAIN_NAME]" at bounding box center [479, 169] width 435 height 22
click at [276, 168] on input "[EMAIL_ADDRESS][DOMAIN_NAME]" at bounding box center [479, 169] width 435 height 22
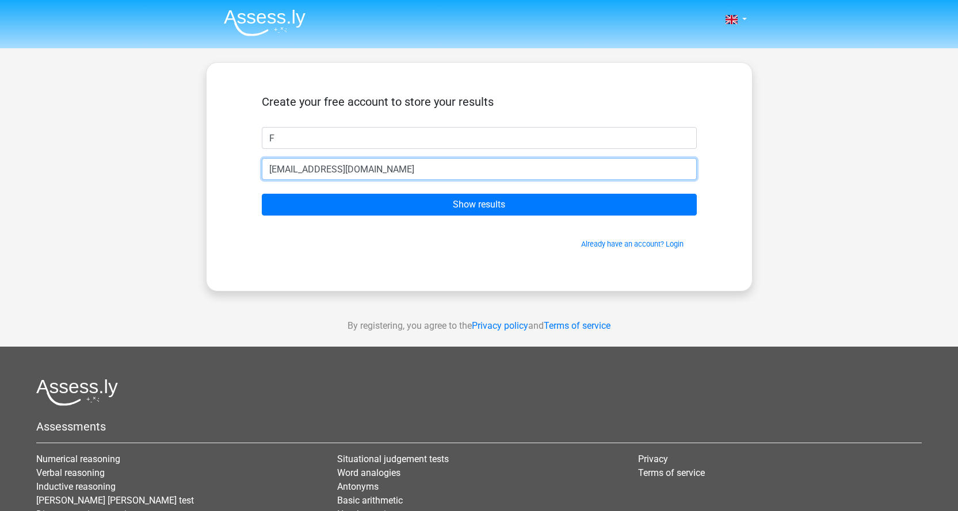
drag, startPoint x: 271, startPoint y: 169, endPoint x: 404, endPoint y: 169, distance: 133.4
click at [404, 169] on input "h9919102@graduate.hku.hk" at bounding box center [479, 169] width 435 height 22
type input "f"
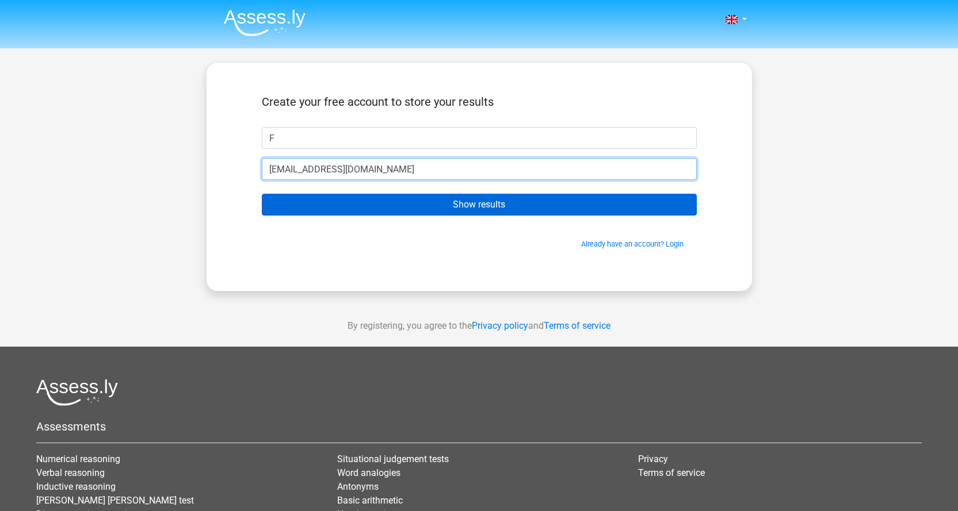
type input "[EMAIL_ADDRESS][DOMAIN_NAME]"
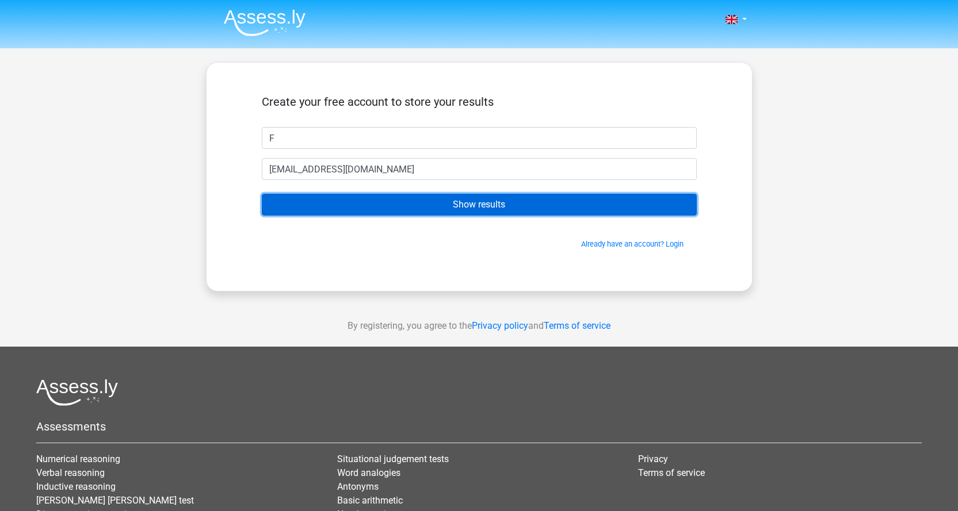
click at [468, 206] on input "Show results" at bounding box center [479, 205] width 435 height 22
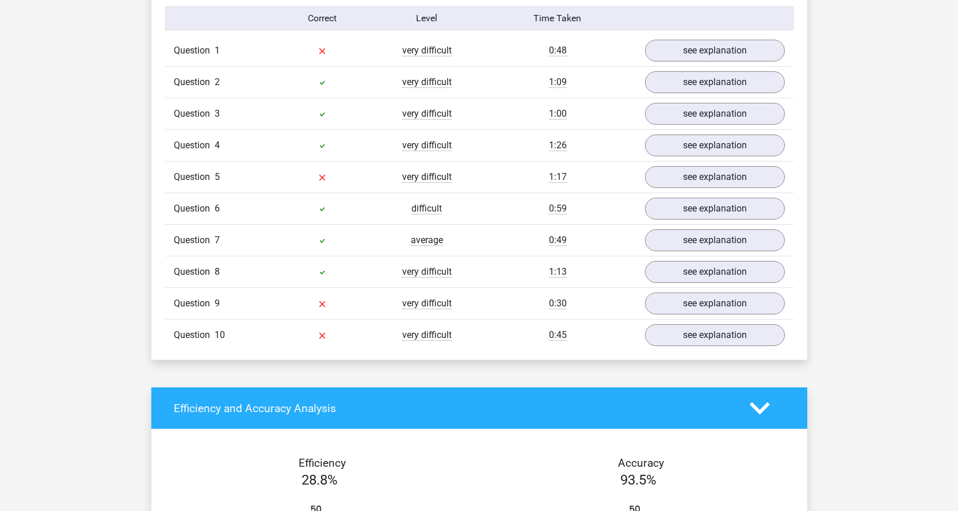
scroll to position [805, 0]
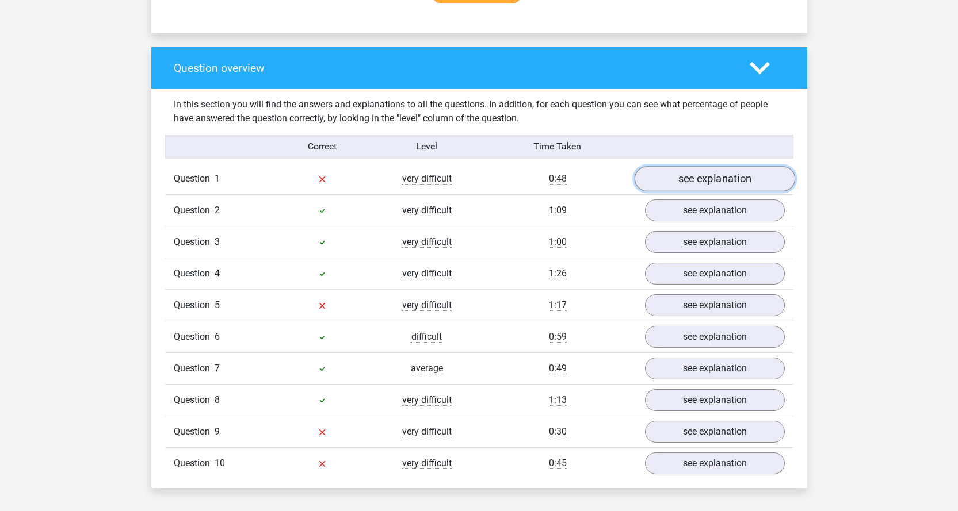
click at [675, 182] on link "see explanation" at bounding box center [714, 178] width 160 height 25
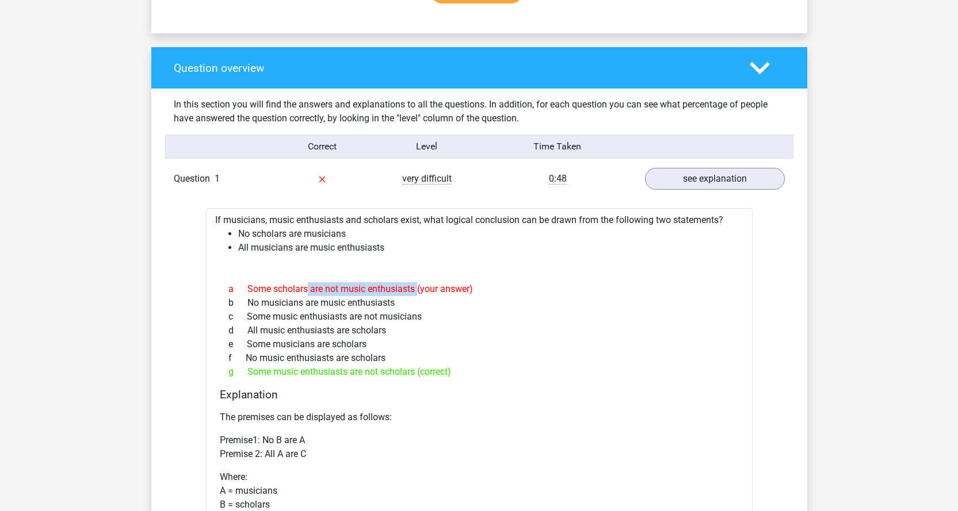
drag, startPoint x: 247, startPoint y: 286, endPoint x: 414, endPoint y: 289, distance: 167.4
click at [414, 289] on div "a Some scholars are not music enthusiasts (your answer)" at bounding box center [479, 289] width 519 height 14
drag, startPoint x: 247, startPoint y: 372, endPoint x: 475, endPoint y: 370, distance: 227.8
click at [475, 370] on div "g Some music enthusiasts are not scholars (correct)" at bounding box center [479, 372] width 519 height 14
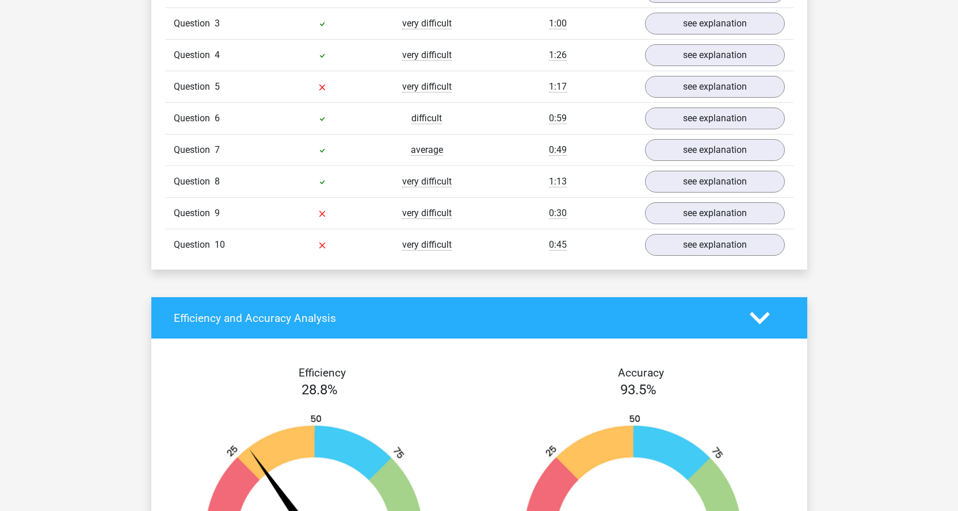
scroll to position [1380, 0]
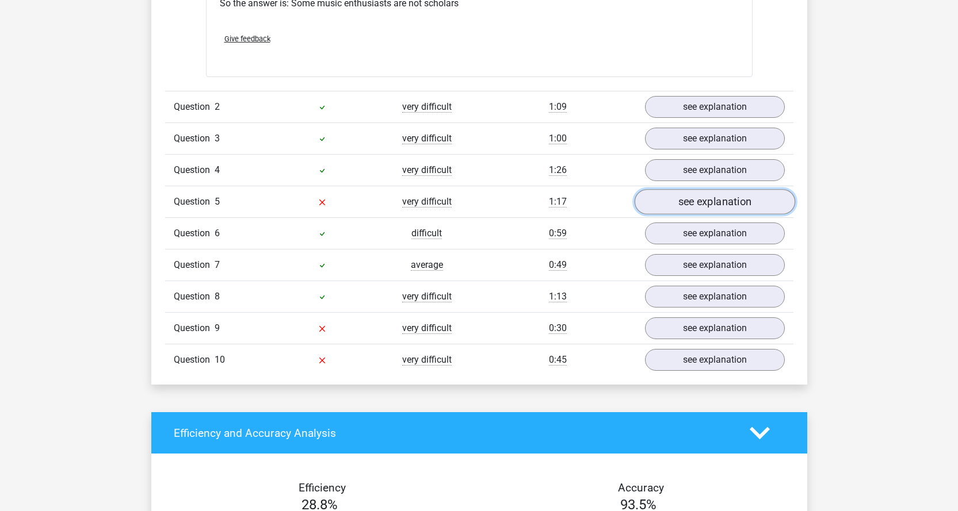
click at [713, 197] on link "see explanation" at bounding box center [714, 201] width 160 height 25
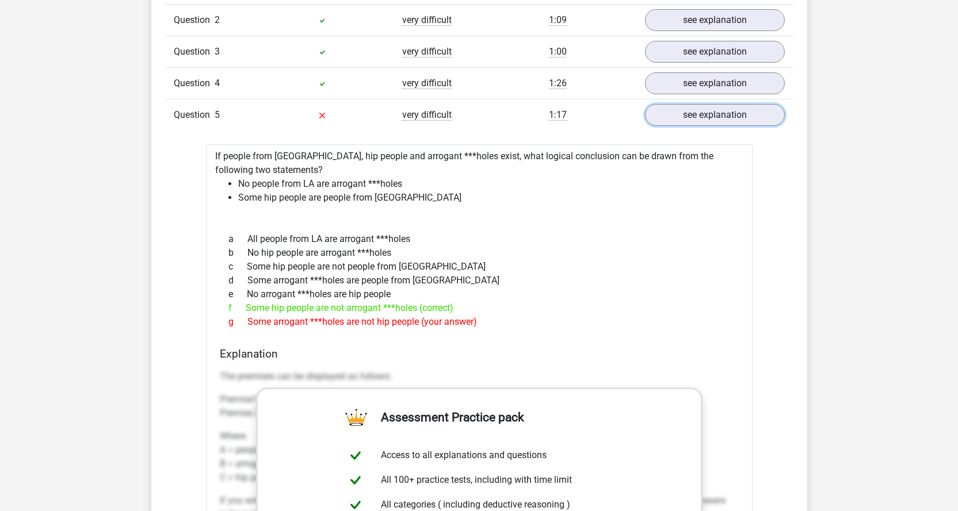
scroll to position [1495, 0]
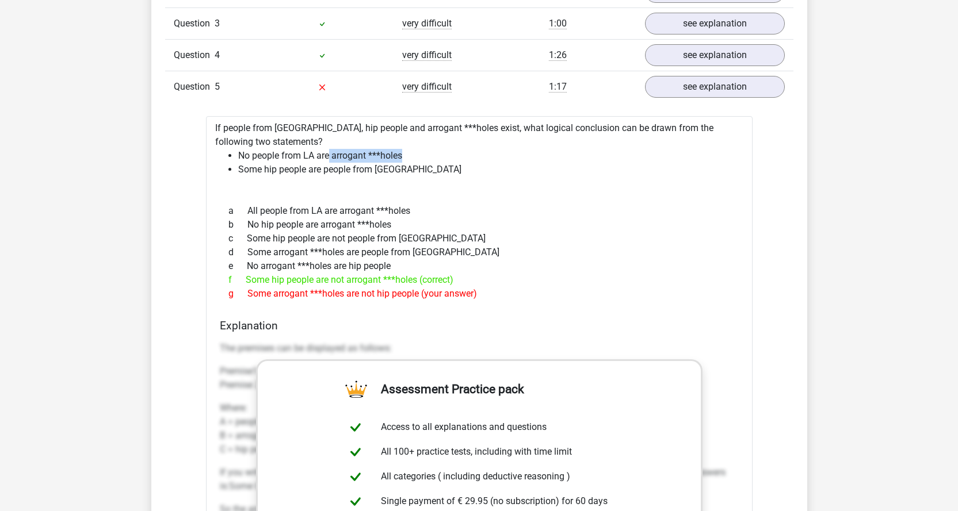
drag, startPoint x: 331, startPoint y: 158, endPoint x: 423, endPoint y: 158, distance: 92.6
click at [423, 158] on li "No people from LA are arrogant ***holes" at bounding box center [490, 156] width 505 height 14
click at [425, 158] on li "No people from LA are arrogant ***holes" at bounding box center [490, 156] width 505 height 14
drag, startPoint x: 246, startPoint y: 208, endPoint x: 426, endPoint y: 209, distance: 179.5
click at [426, 209] on div "a All people from LA are arrogant ***holes" at bounding box center [479, 211] width 519 height 14
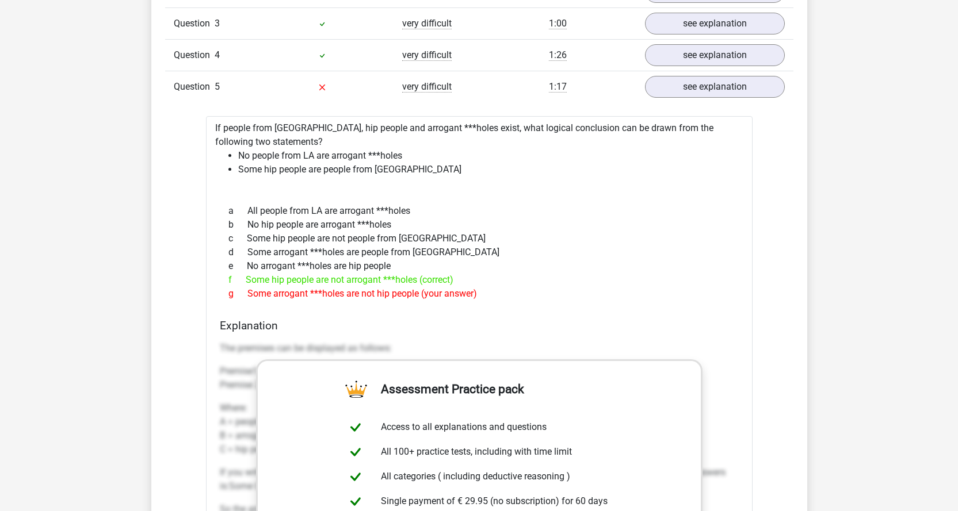
click at [427, 213] on div "a All people from LA are arrogant ***holes" at bounding box center [479, 211] width 519 height 14
drag, startPoint x: 246, startPoint y: 278, endPoint x: 483, endPoint y: 281, distance: 237.0
click at [483, 281] on div "f Some hip people are not arrogant ***holes (correct)" at bounding box center [479, 280] width 519 height 14
drag, startPoint x: 323, startPoint y: 277, endPoint x: 504, endPoint y: 284, distance: 181.9
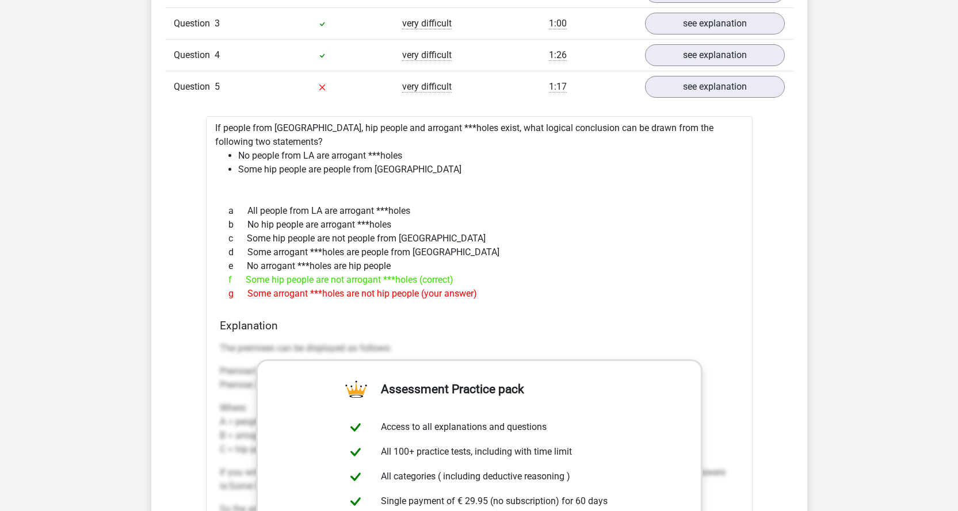
click at [504, 284] on div "f Some hip people are not arrogant ***holes (correct)" at bounding box center [479, 280] width 519 height 14
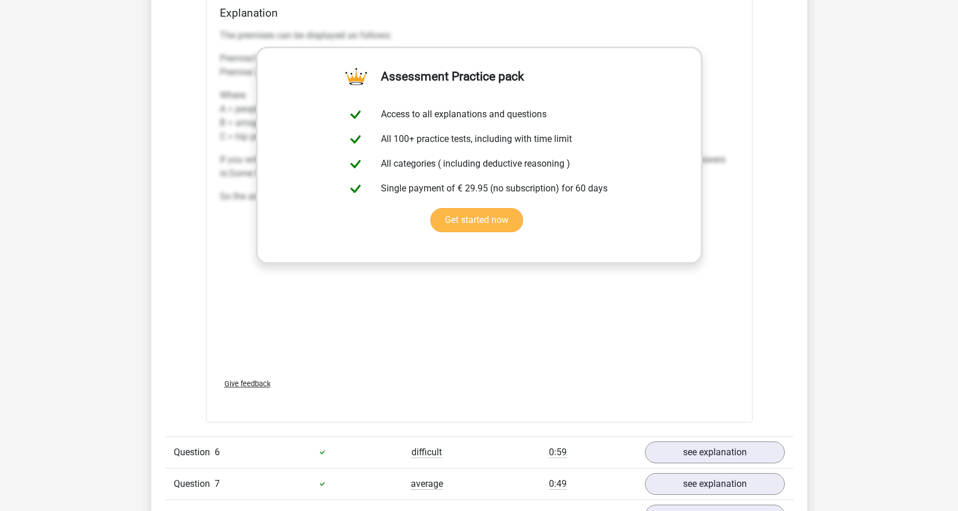
scroll to position [2071, 0]
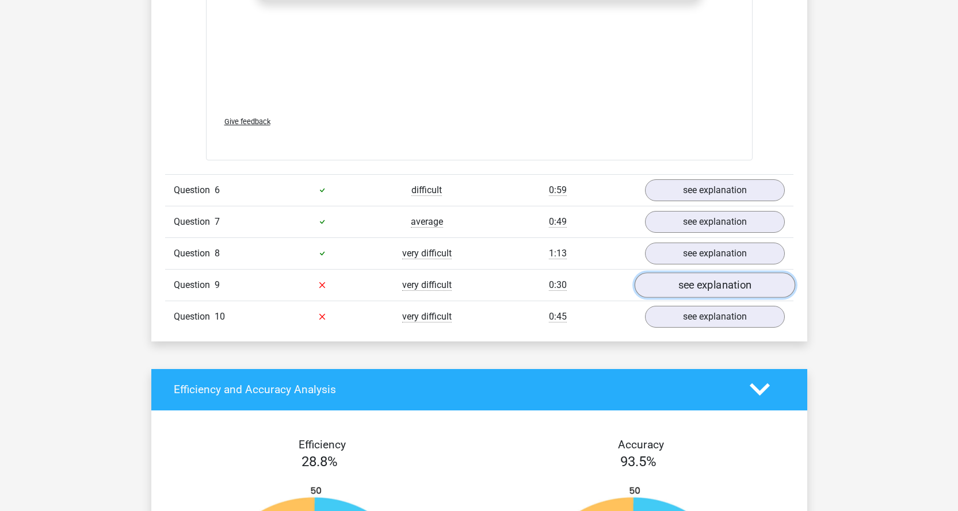
click at [694, 283] on link "see explanation" at bounding box center [714, 285] width 160 height 25
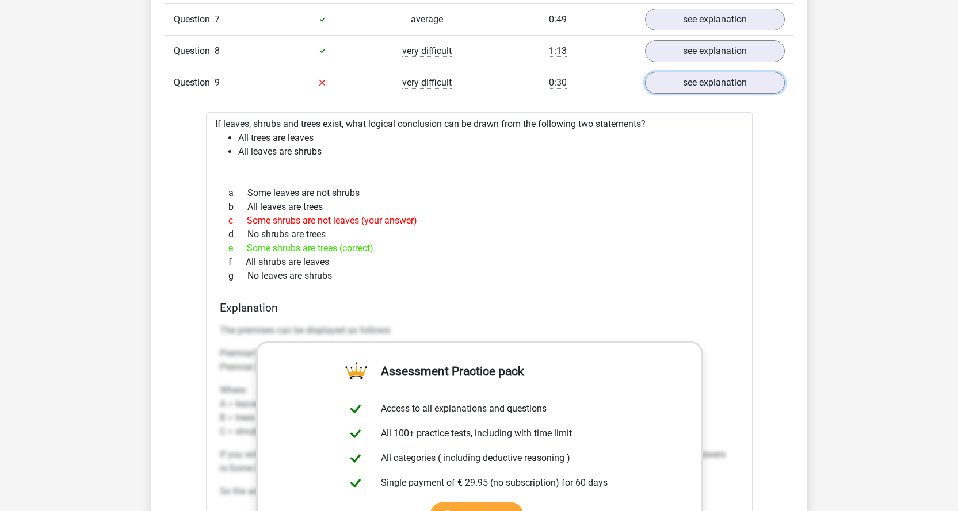
scroll to position [2301, 0]
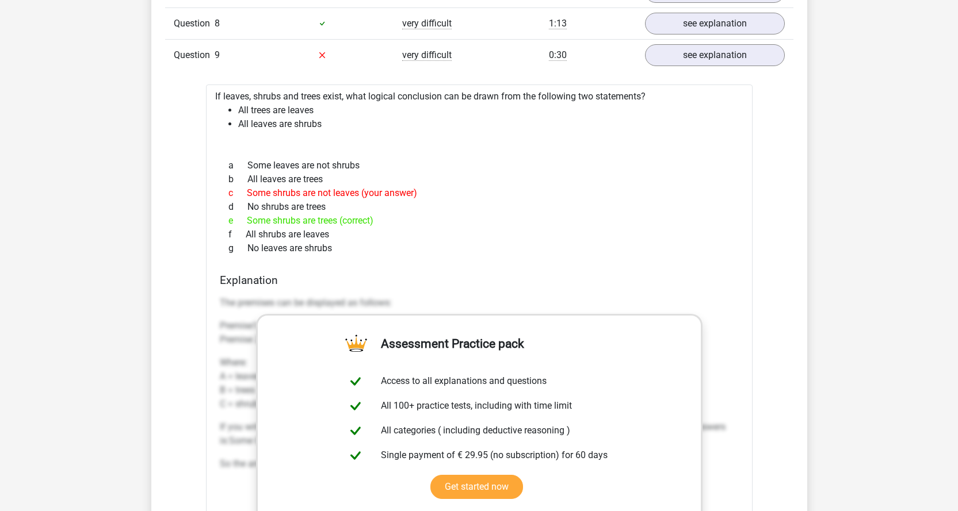
drag, startPoint x: 247, startPoint y: 175, endPoint x: 309, endPoint y: 185, distance: 63.4
click at [293, 185] on div "b All leaves are trees" at bounding box center [479, 180] width 519 height 14
click at [309, 185] on div "b All leaves are trees" at bounding box center [479, 180] width 519 height 14
drag, startPoint x: 242, startPoint y: 191, endPoint x: 454, endPoint y: 204, distance: 212.6
click at [454, 204] on div "a Some leaves are not shrubs b All leaves are trees c Some shrubs are not leave…" at bounding box center [479, 207] width 519 height 106
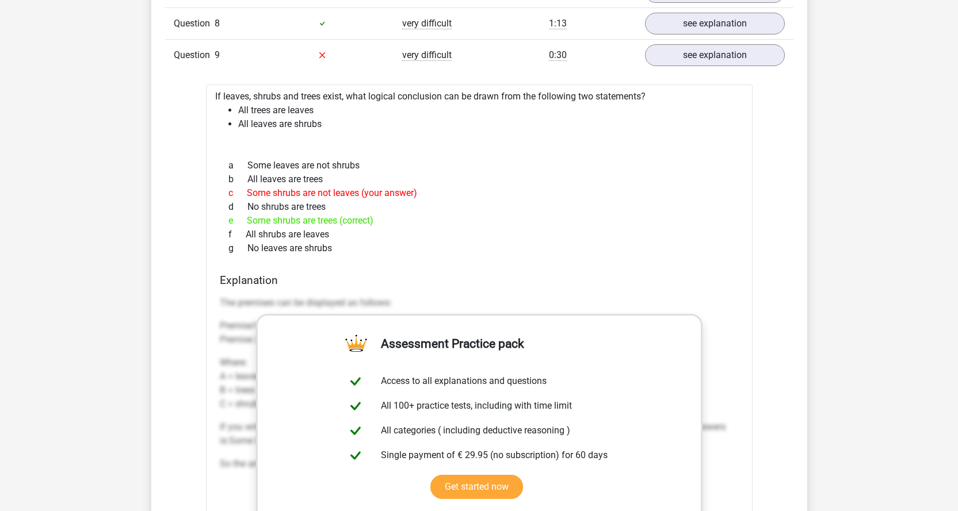
click at [454, 204] on div "d No shrubs are trees" at bounding box center [479, 207] width 519 height 14
drag, startPoint x: 247, startPoint y: 208, endPoint x: 330, endPoint y: 209, distance: 82.3
click at [330, 209] on div "d No shrubs are trees" at bounding box center [479, 207] width 519 height 14
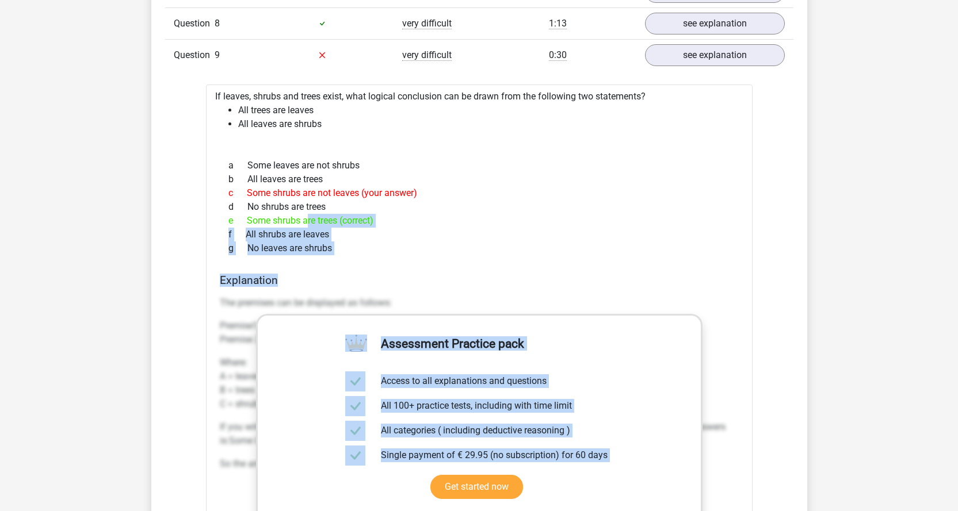
drag, startPoint x: 247, startPoint y: 219, endPoint x: 441, endPoint y: 271, distance: 200.8
click at [441, 271] on div "If leaves, shrubs and trees exist, what logical conclusion can be drawn from th…" at bounding box center [479, 387] width 546 height 605
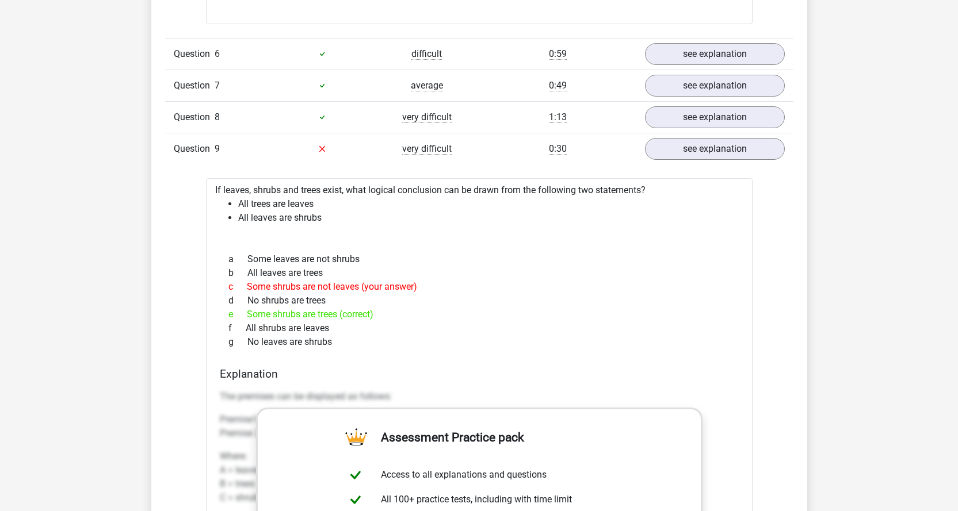
scroll to position [2071, 0]
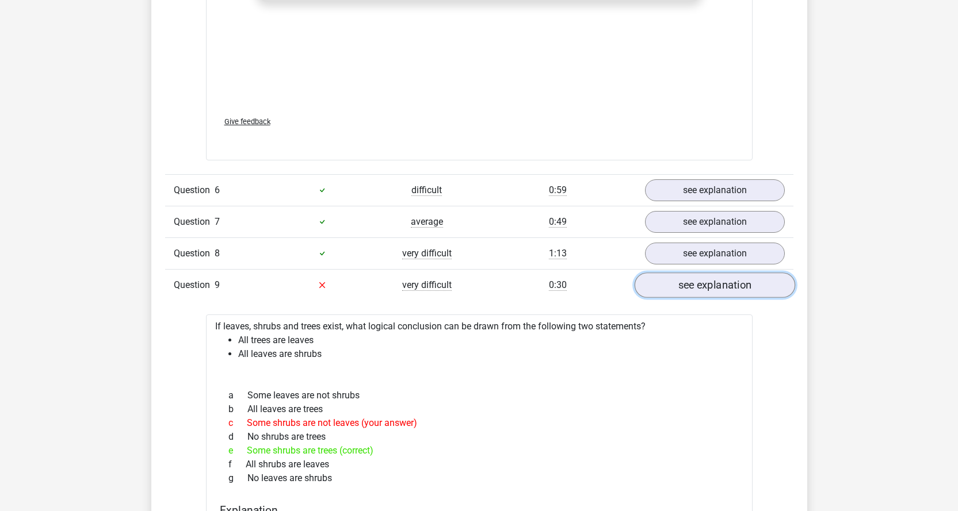
click at [711, 286] on link "see explanation" at bounding box center [714, 285] width 160 height 25
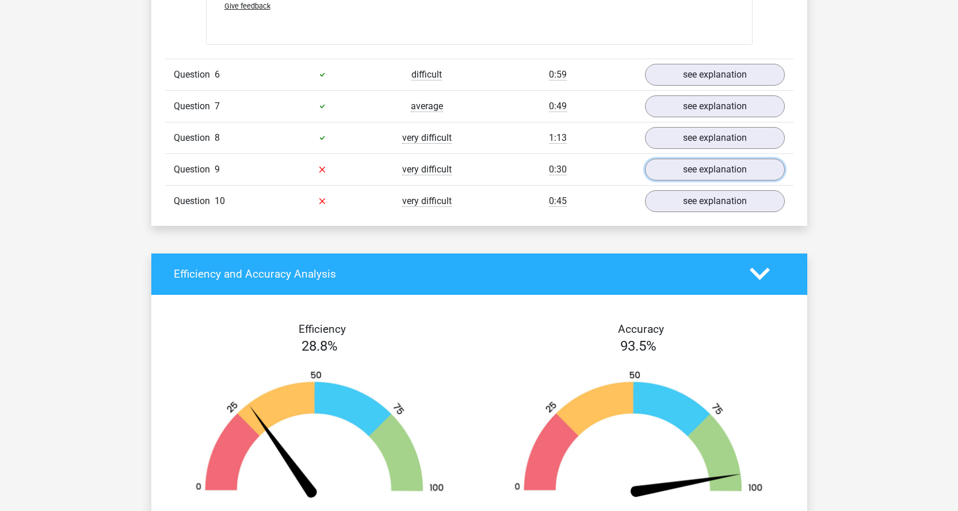
scroll to position [2186, 0]
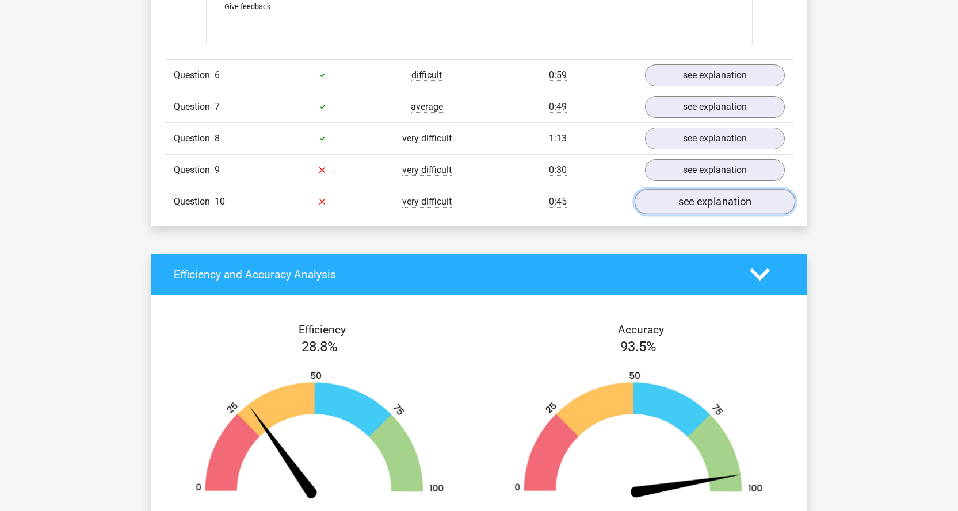
click at [687, 207] on link "see explanation" at bounding box center [714, 201] width 160 height 25
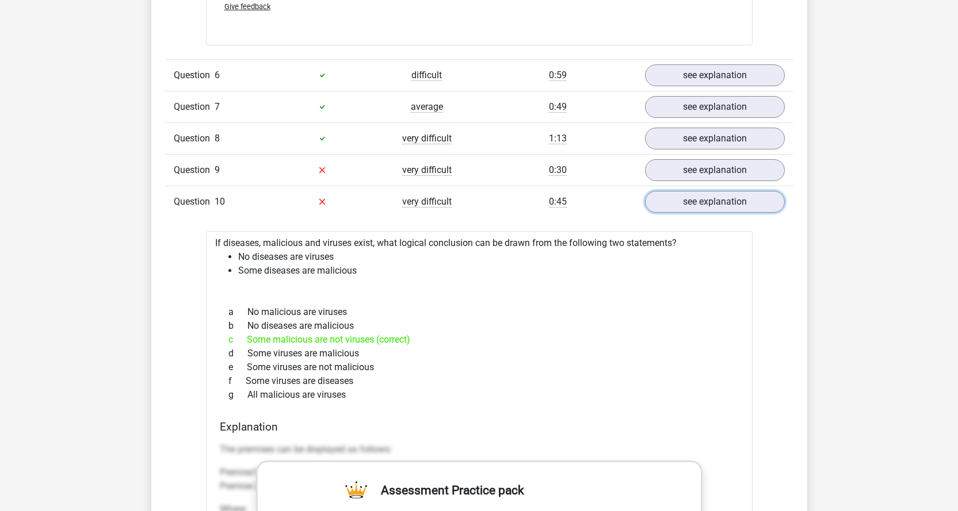
scroll to position [2301, 0]
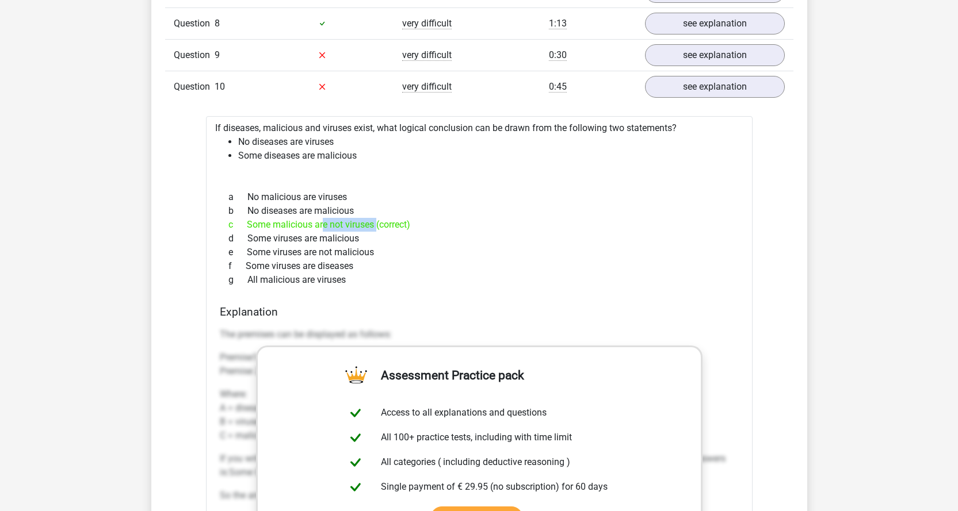
drag, startPoint x: 271, startPoint y: 223, endPoint x: 347, endPoint y: 224, distance: 76.5
click at [347, 224] on div "c Some malicious are not viruses (correct)" at bounding box center [479, 225] width 519 height 14
click at [350, 212] on div "b No diseases are malicious" at bounding box center [479, 211] width 519 height 14
drag, startPoint x: 238, startPoint y: 140, endPoint x: 274, endPoint y: 147, distance: 36.8
click at [274, 147] on li "No diseases are viruses" at bounding box center [490, 142] width 505 height 14
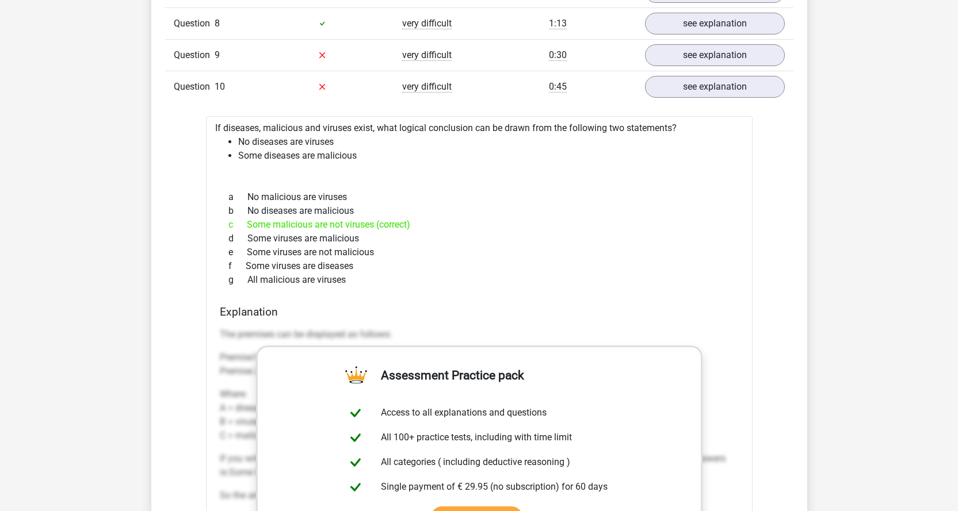
click at [410, 159] on li "Some diseases are malicious" at bounding box center [490, 156] width 505 height 14
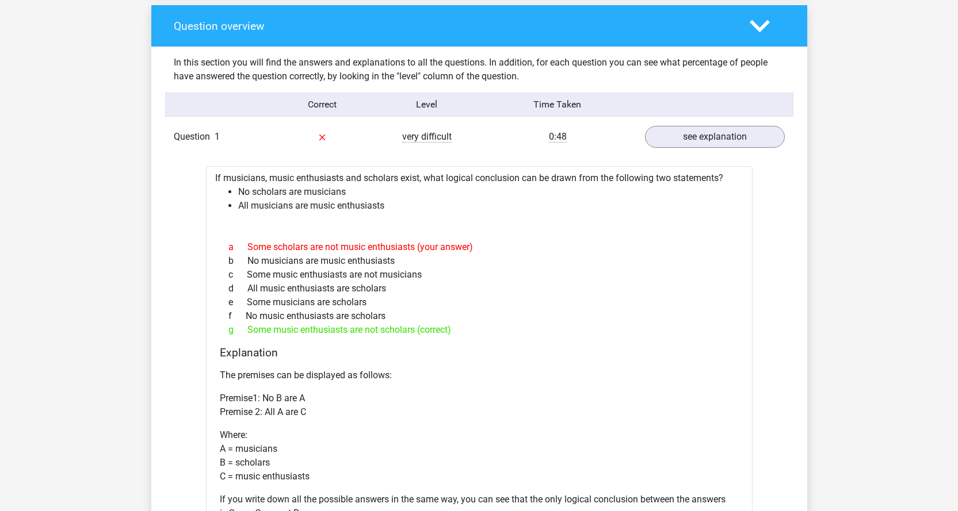
scroll to position [920, 0]
